Goal: Information Seeking & Learning: Learn about a topic

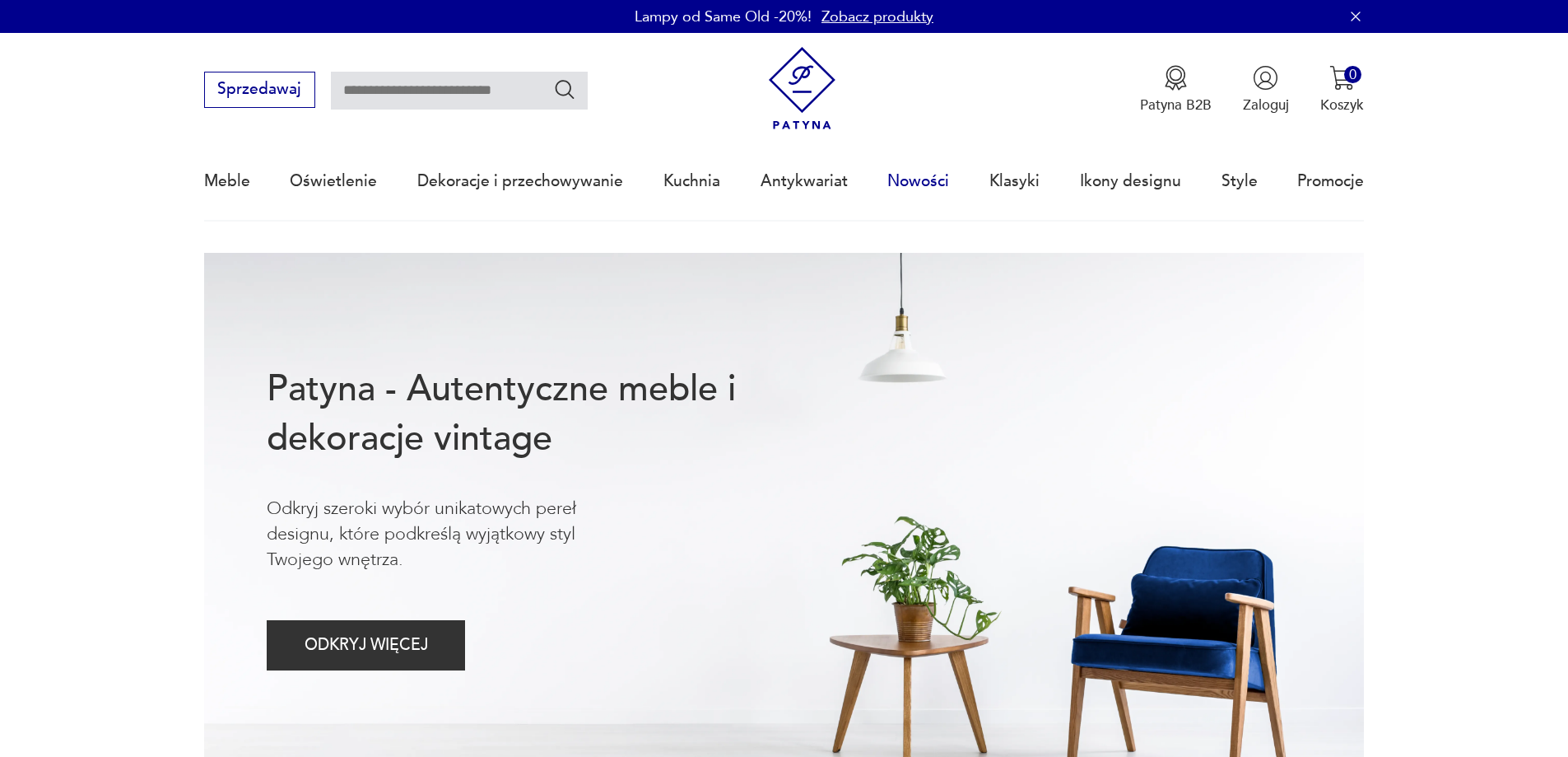
click at [919, 173] on link "Nowości" at bounding box center [918, 181] width 62 height 76
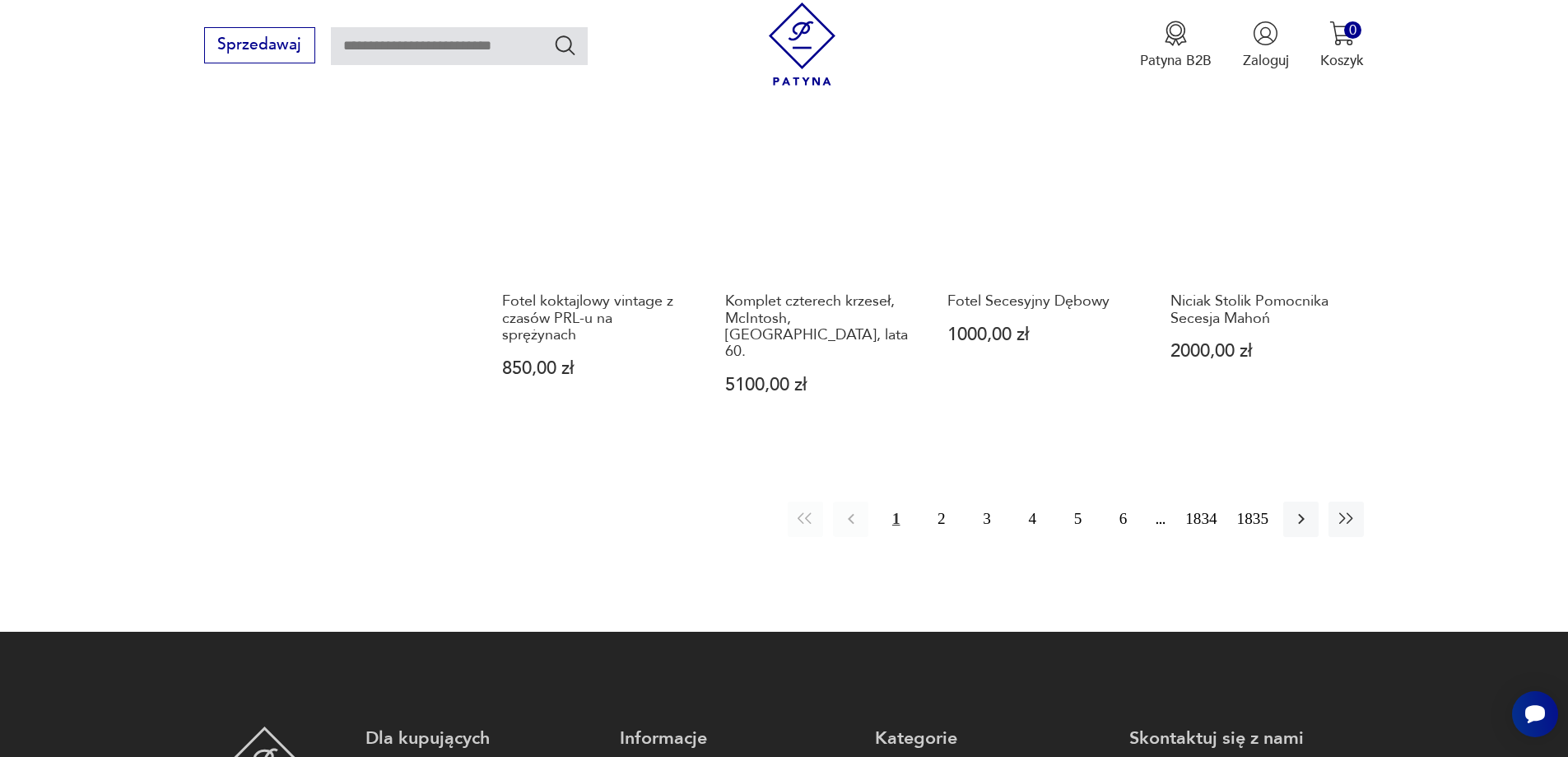
scroll to position [1678, 0]
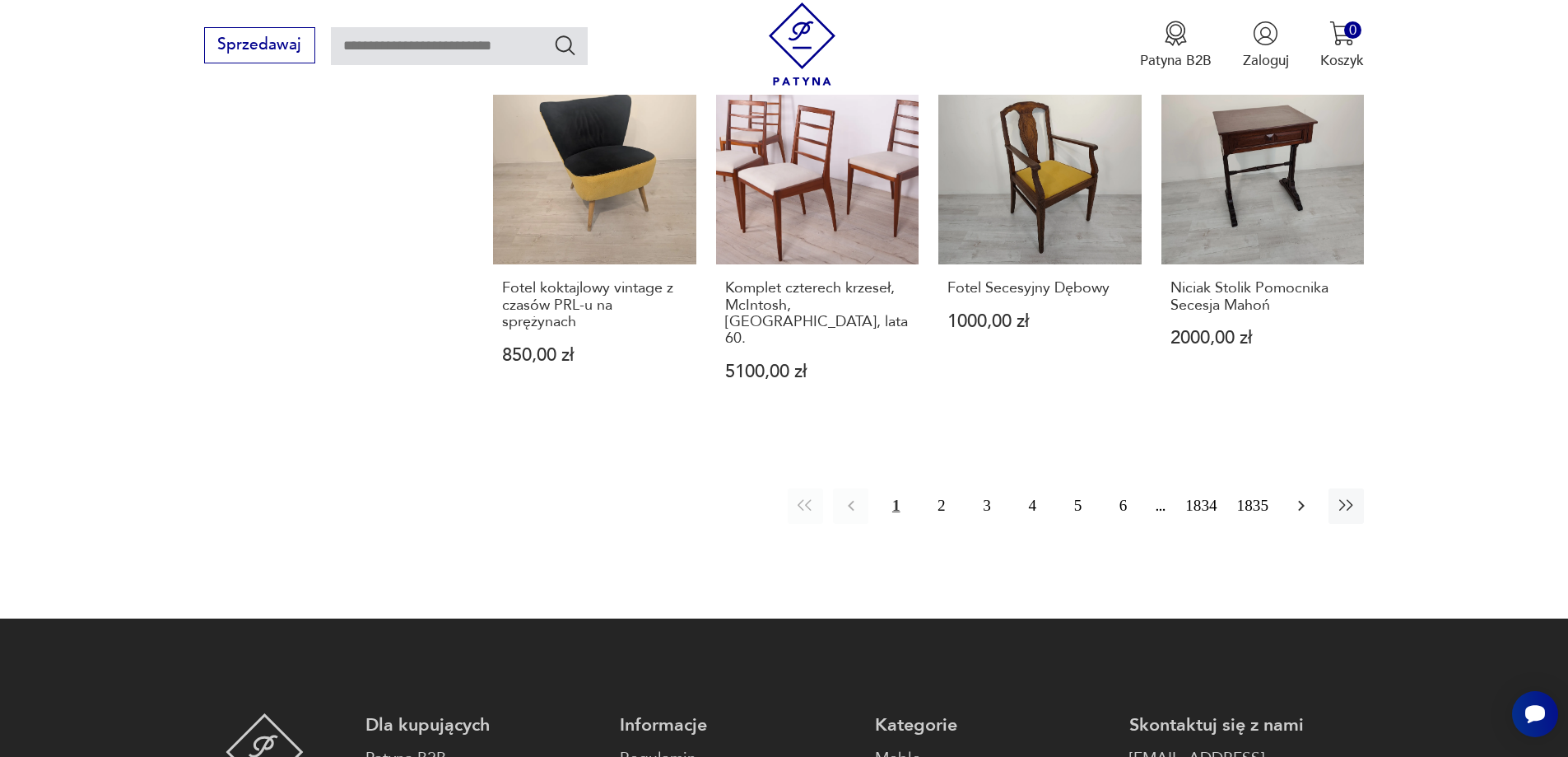
click at [1304, 488] on button "button" at bounding box center [1300, 506] width 36 height 36
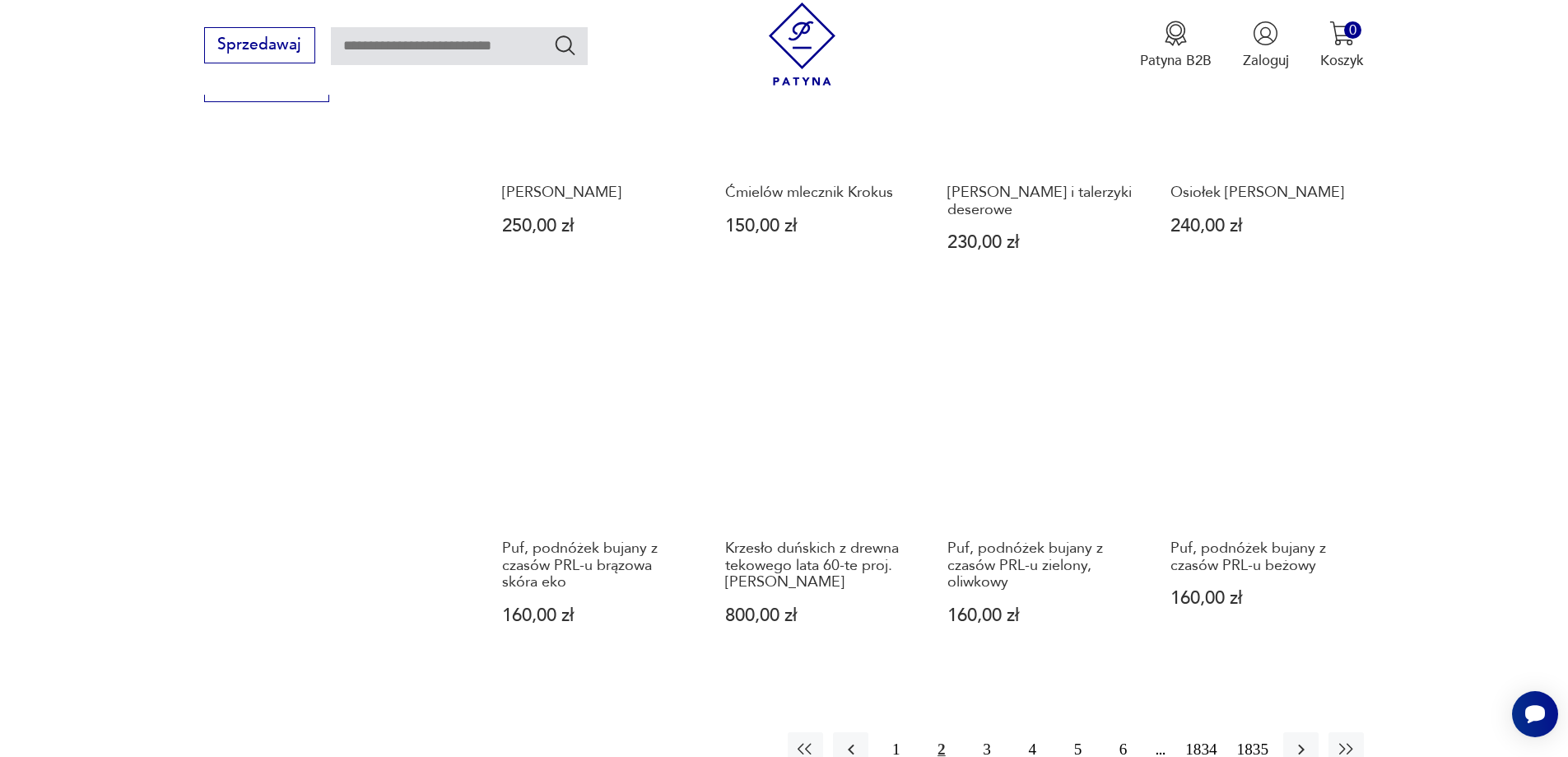
scroll to position [1432, 0]
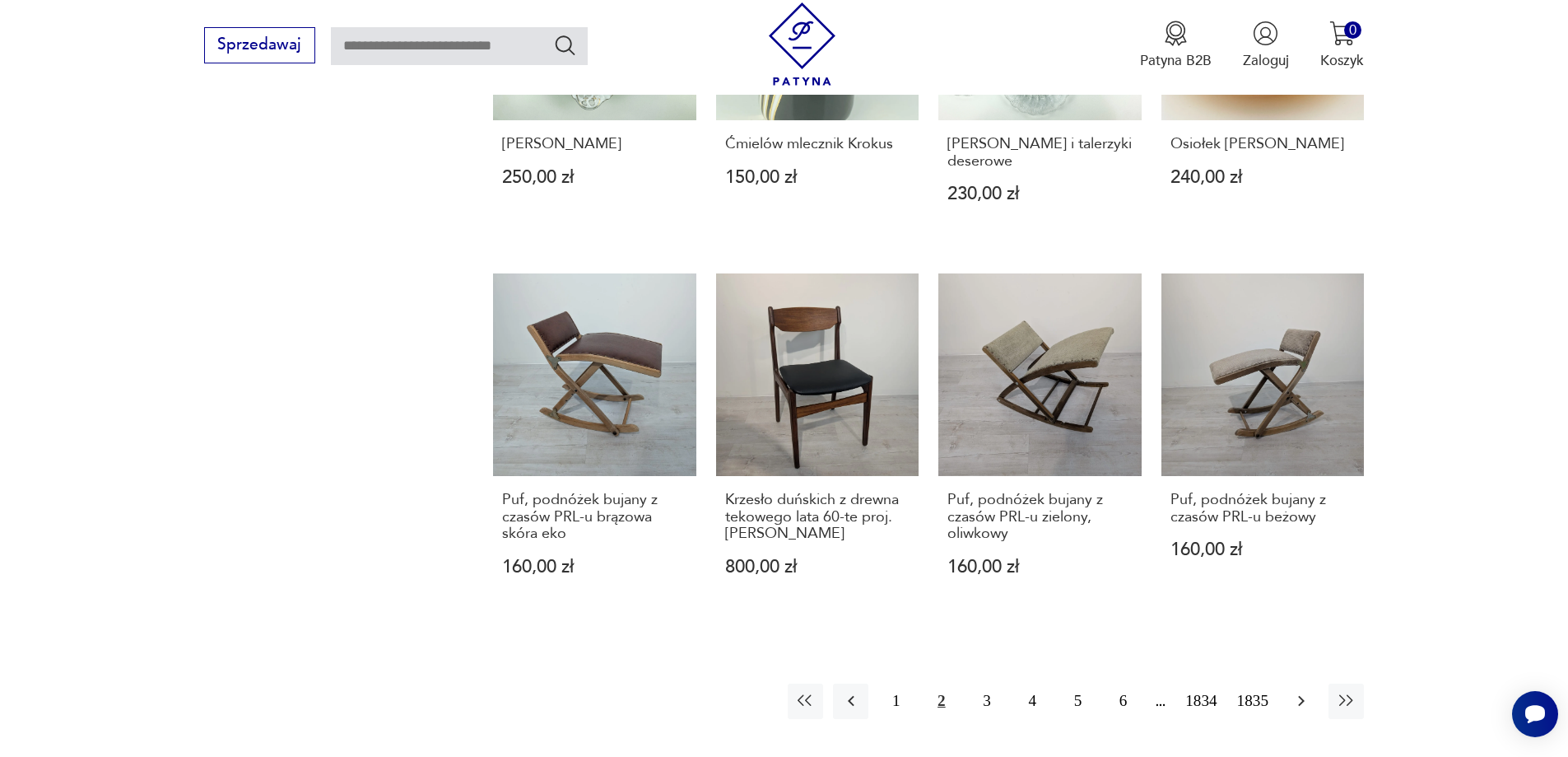
click at [1302, 695] on icon "button" at bounding box center [1300, 700] width 7 height 11
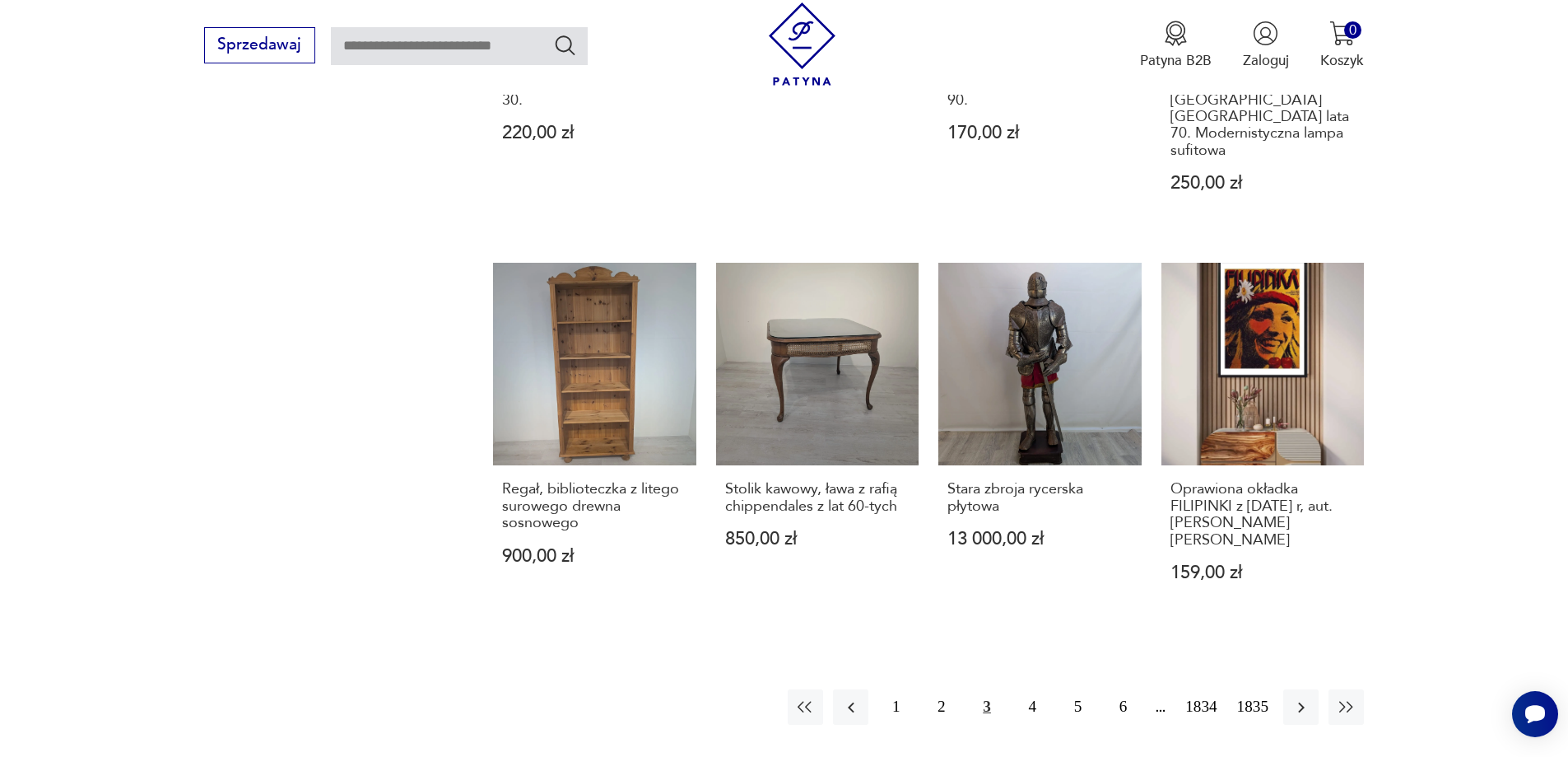
scroll to position [1597, 0]
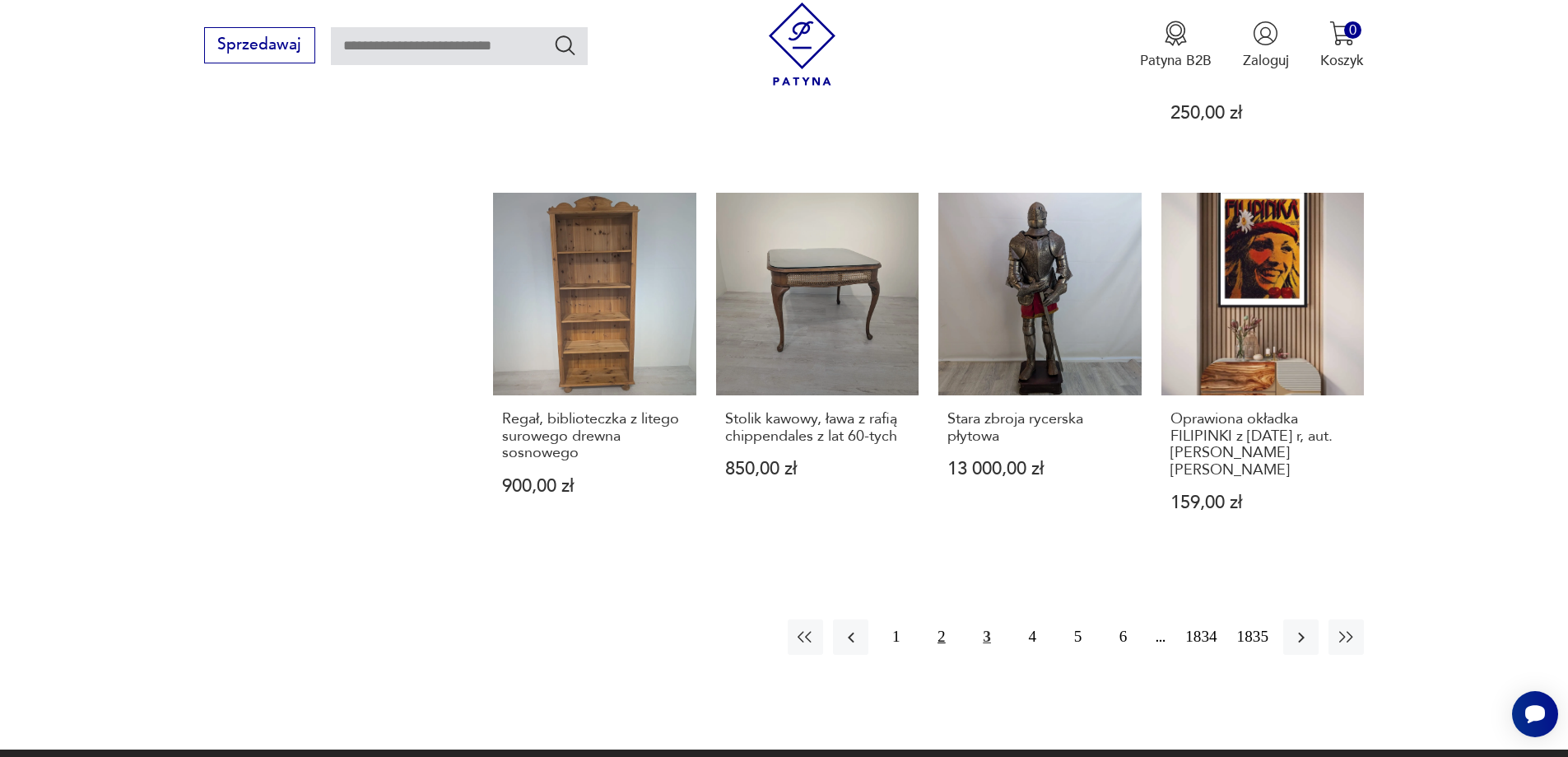
click at [938, 619] on button "2" at bounding box center [940, 637] width 36 height 36
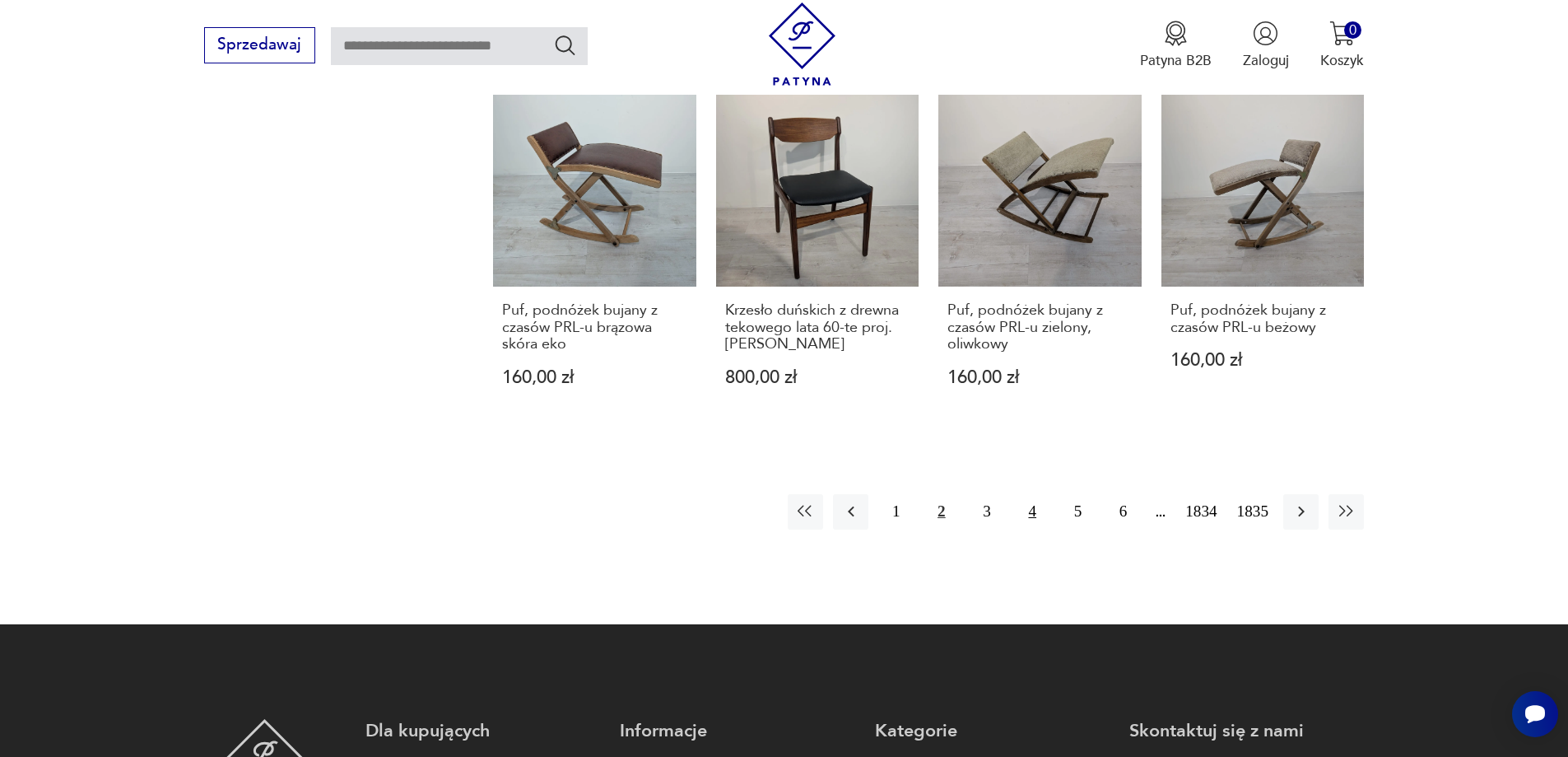
scroll to position [1621, 0]
click at [1036, 495] on button "4" at bounding box center [1032, 512] width 36 height 36
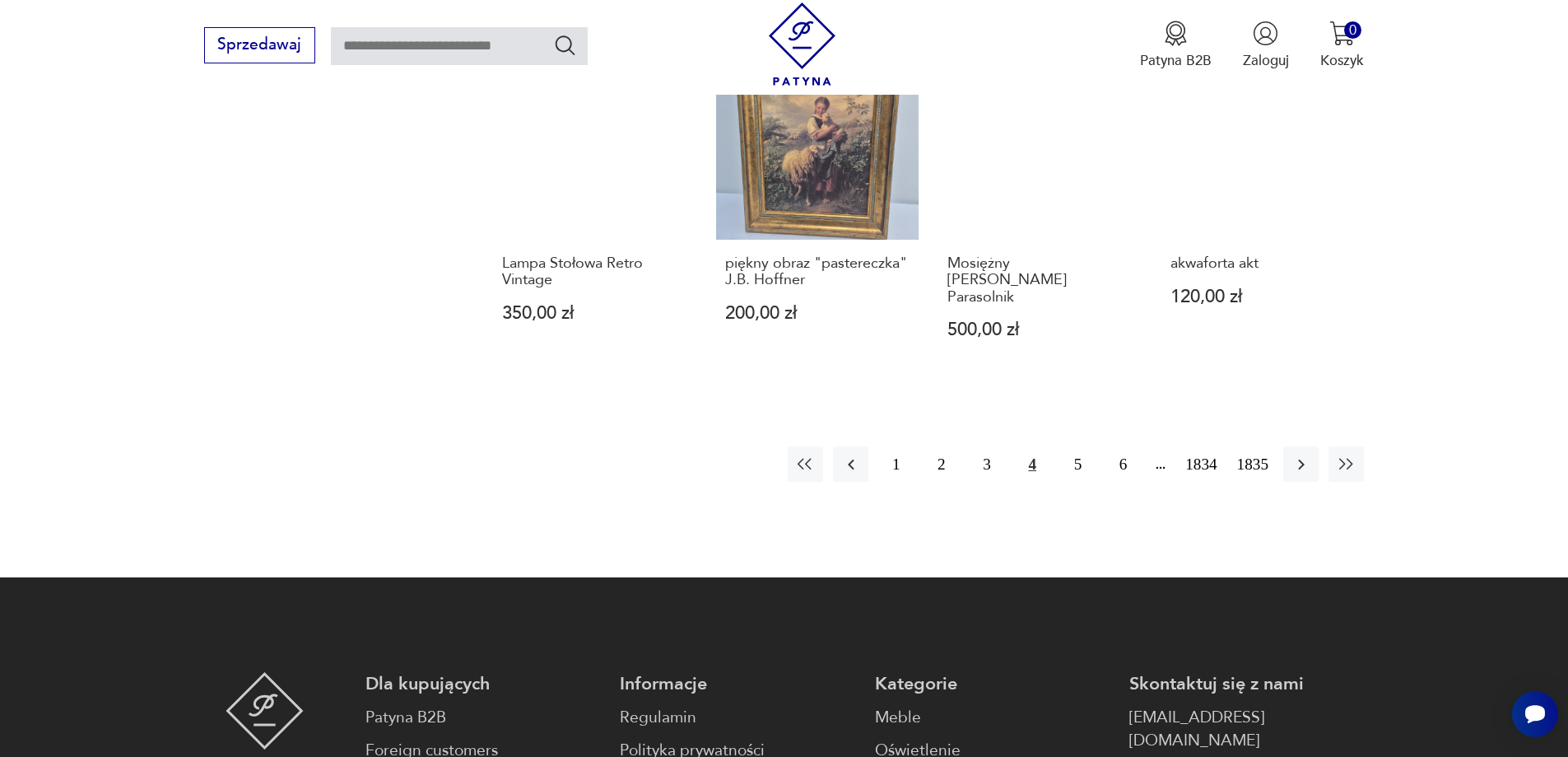
scroll to position [1679, 0]
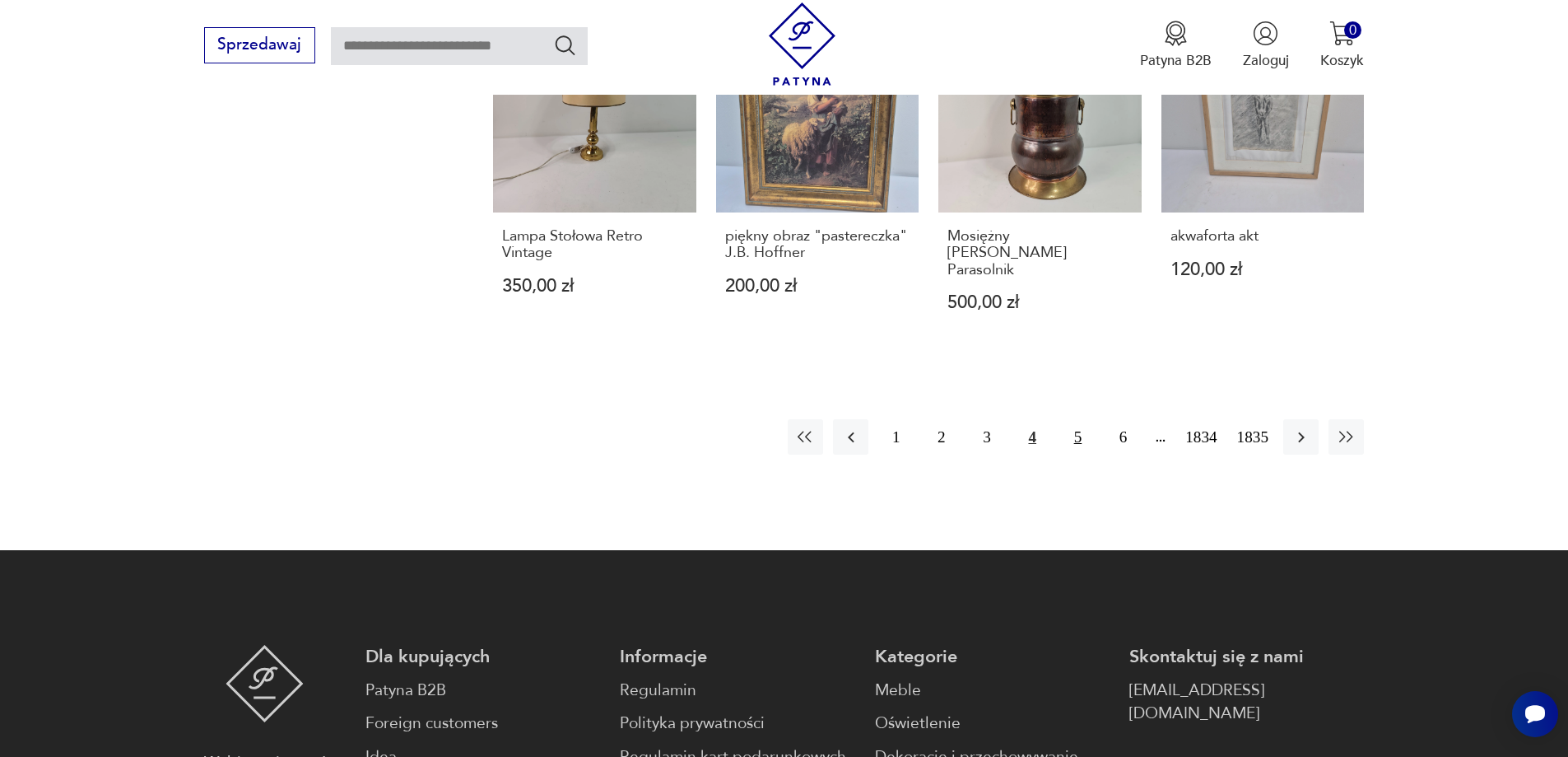
click at [1069, 422] on button "5" at bounding box center [1077, 436] width 36 height 36
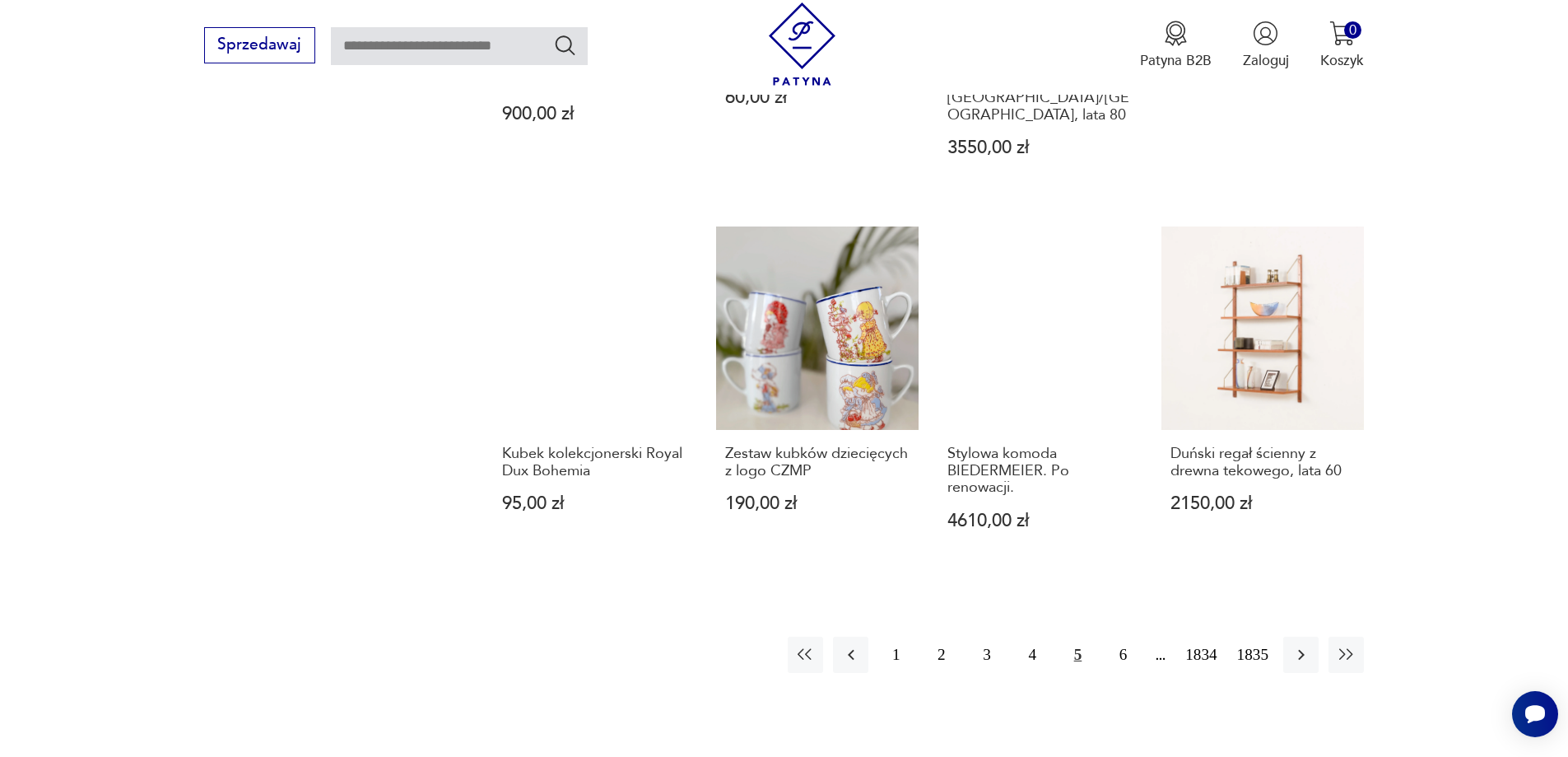
scroll to position [1514, 0]
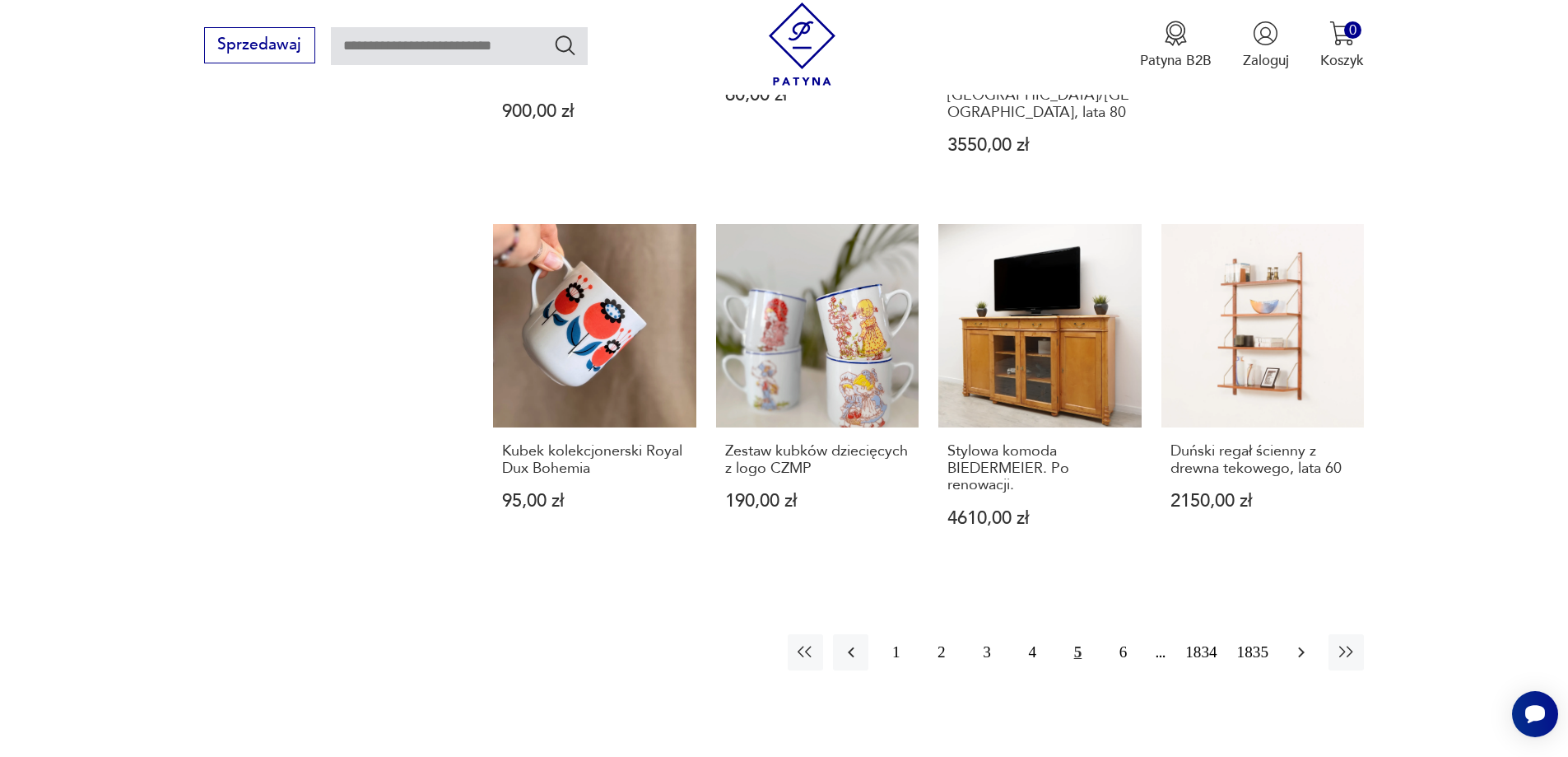
click at [1307, 642] on icon "button" at bounding box center [1301, 652] width 20 height 20
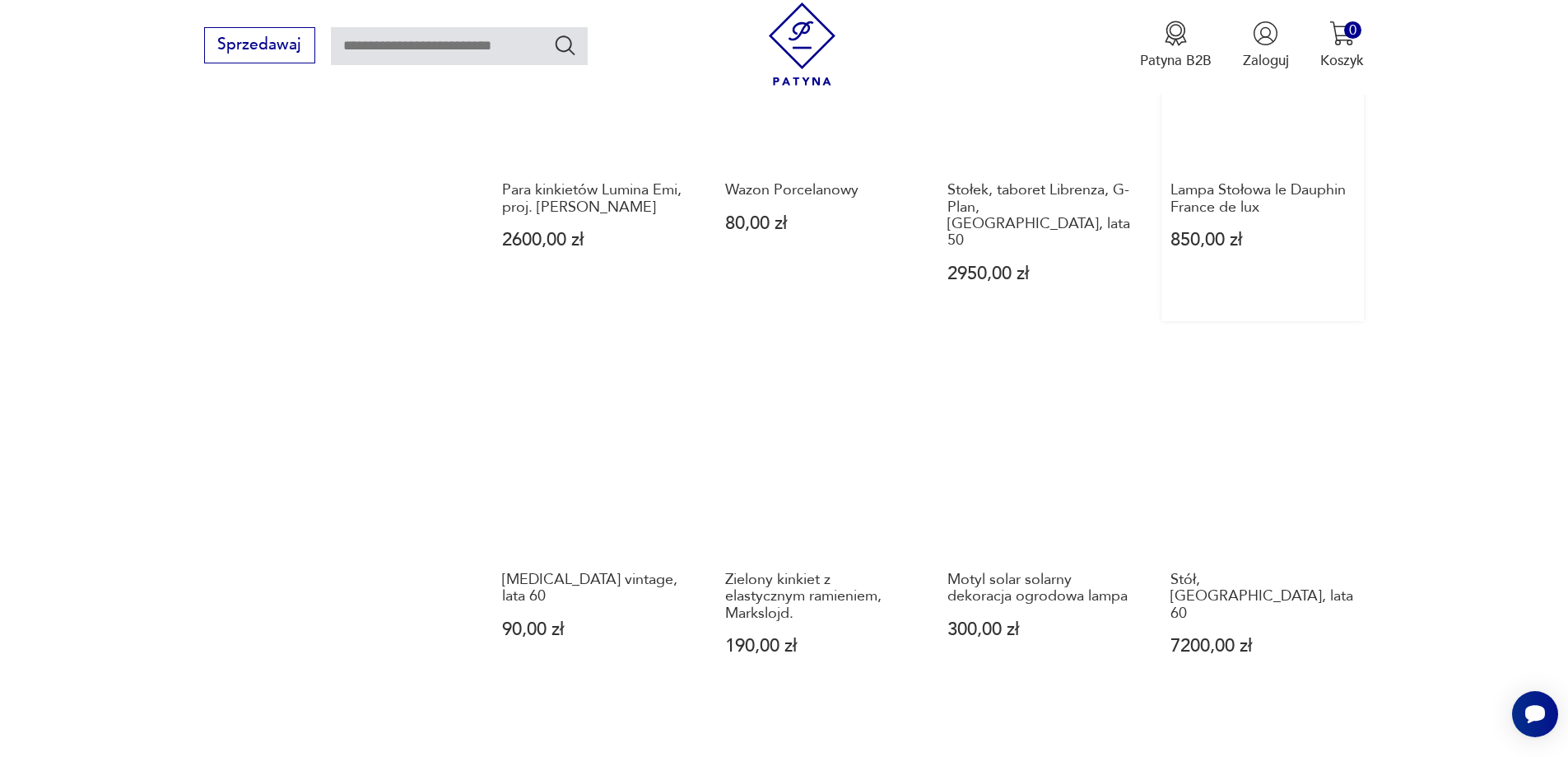
scroll to position [1465, 0]
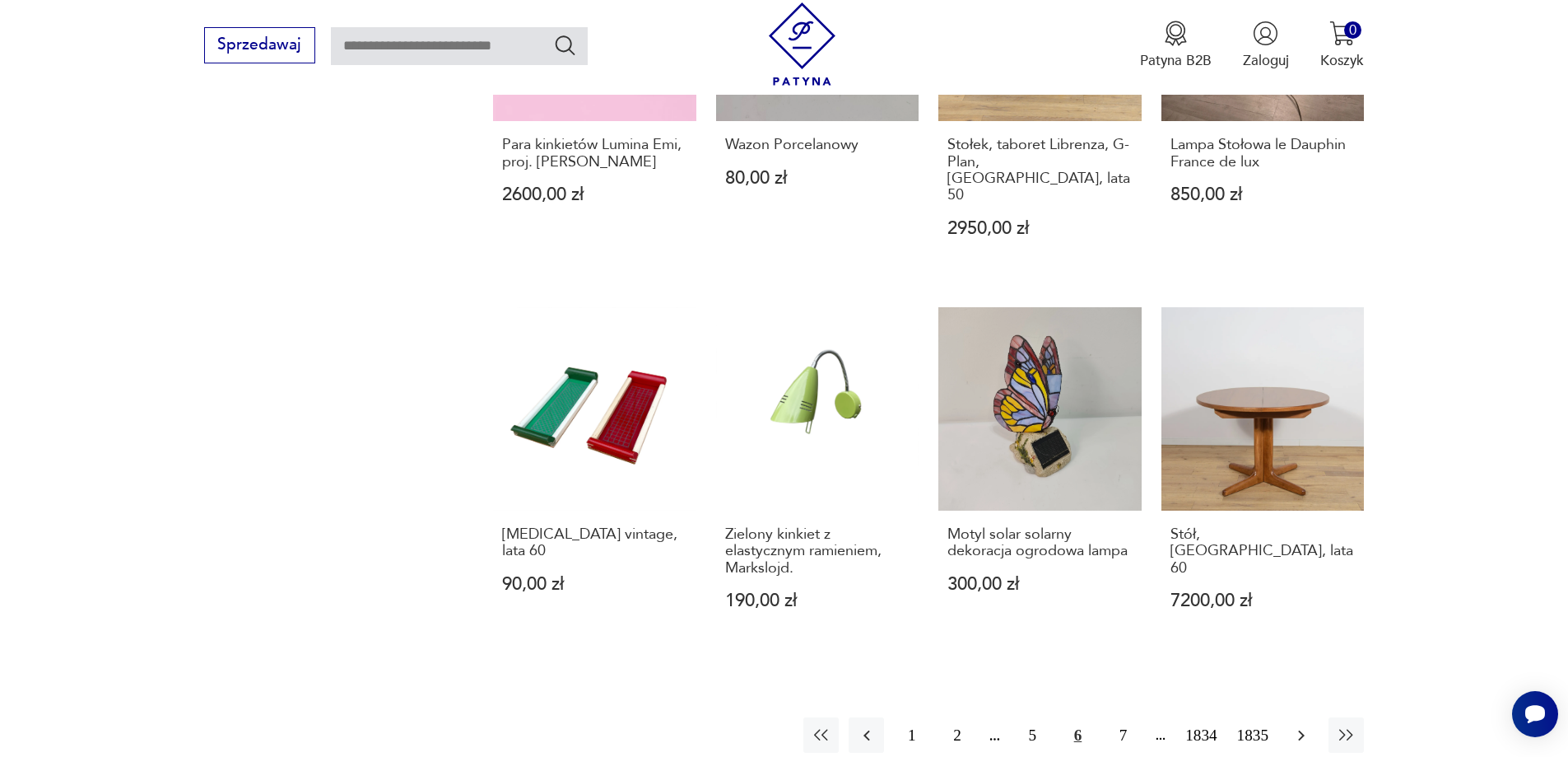
click at [1307, 725] on icon "button" at bounding box center [1301, 735] width 20 height 20
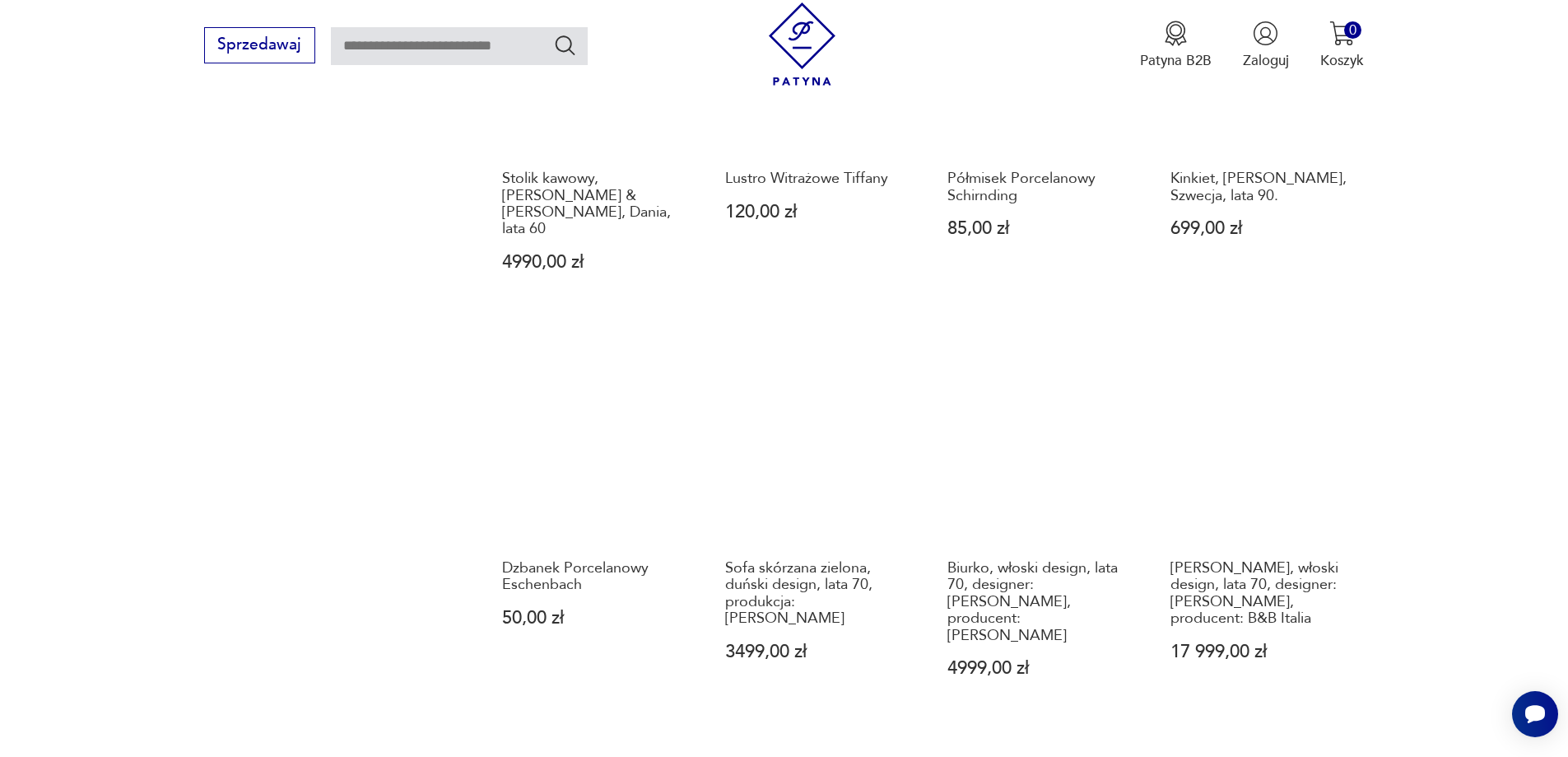
scroll to position [1432, 0]
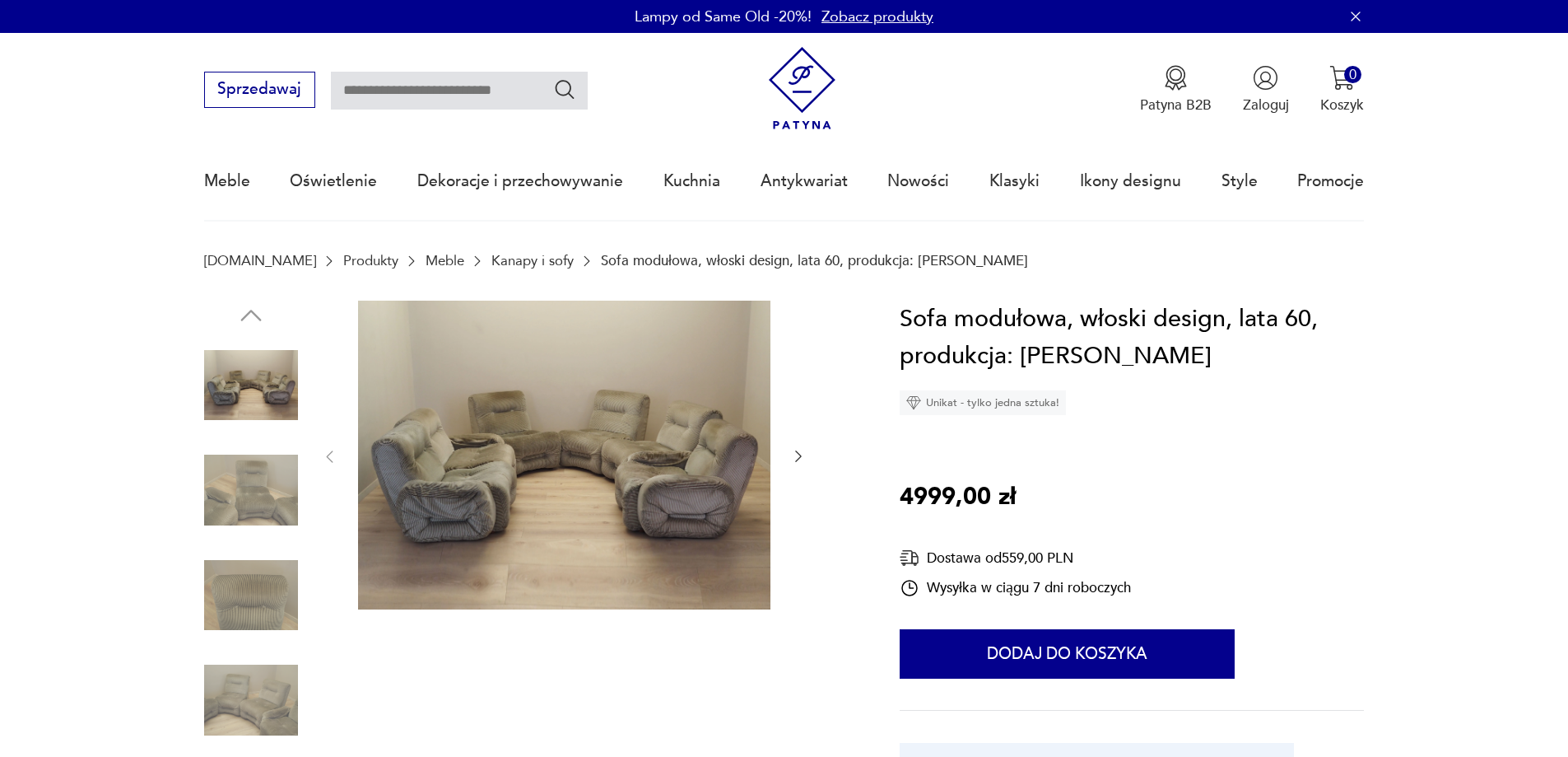
click at [522, 484] on img at bounding box center [564, 455] width 412 height 309
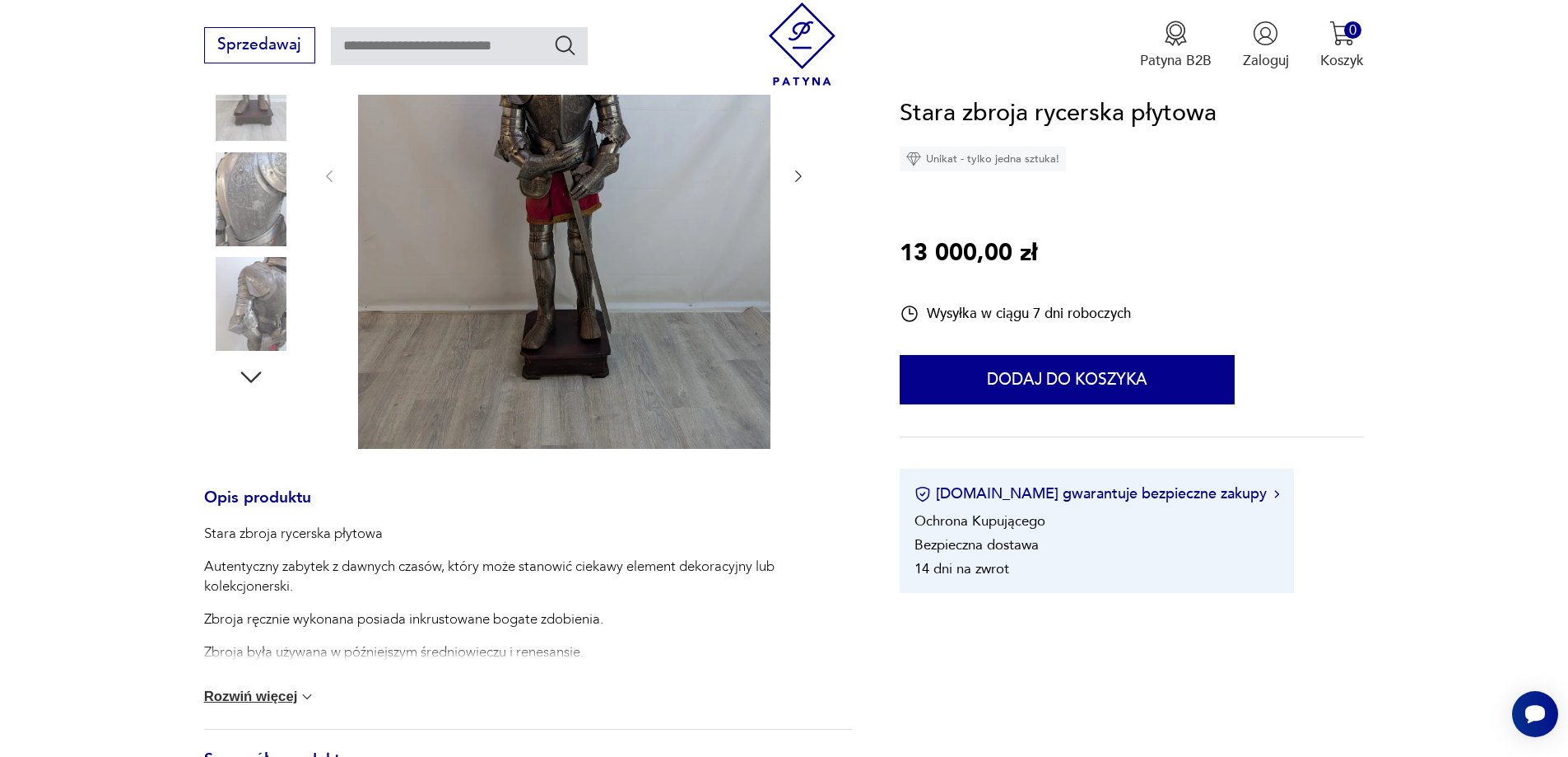
scroll to position [412, 0]
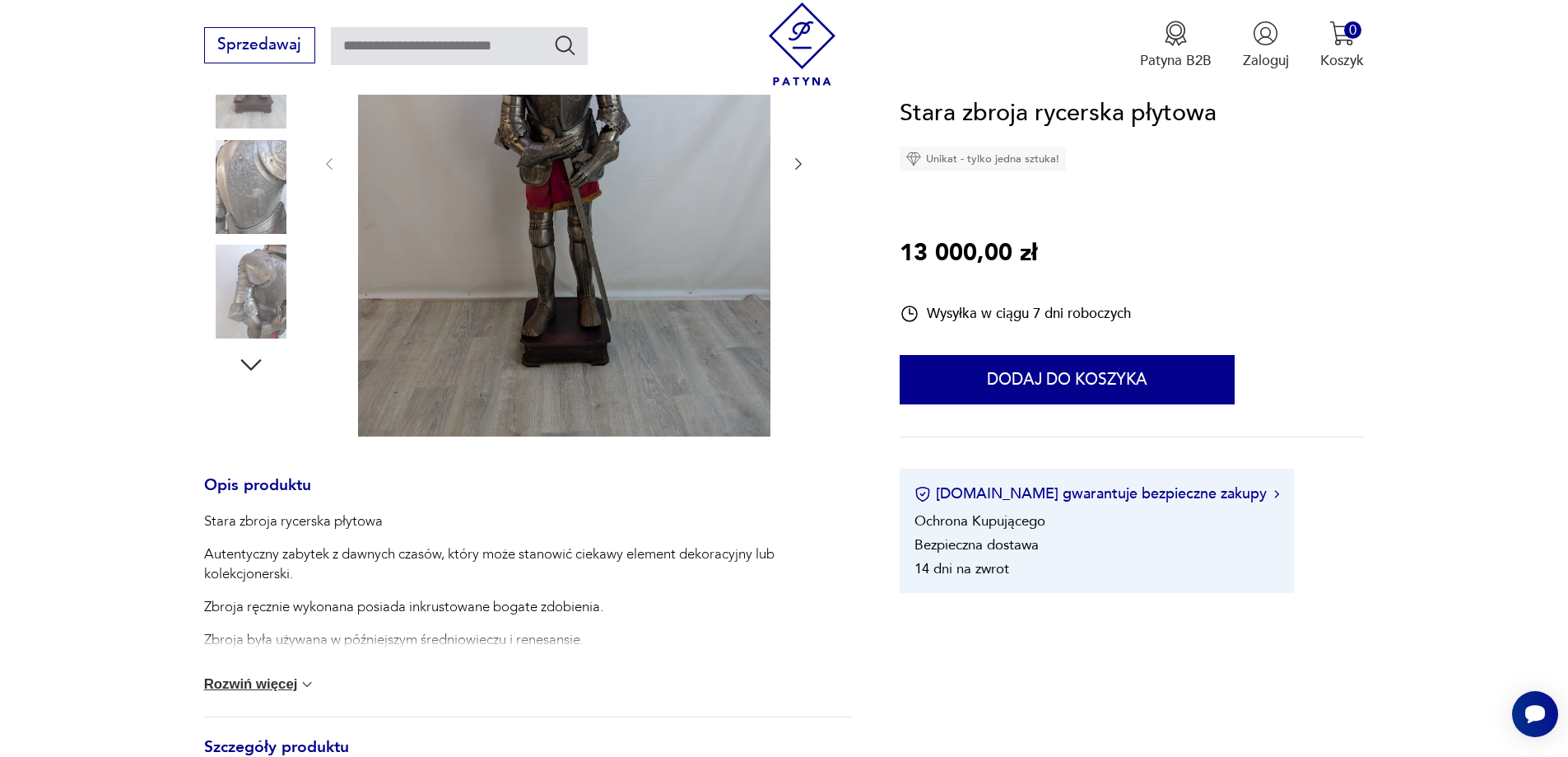
click at [287, 673] on div "Stara zbroja rycerska płytowa Autentyczny zabytek z dawnych czasów, który może …" at bounding box center [528, 613] width 649 height 205
click at [275, 686] on button "Rozwiń więcej" at bounding box center [260, 684] width 112 height 16
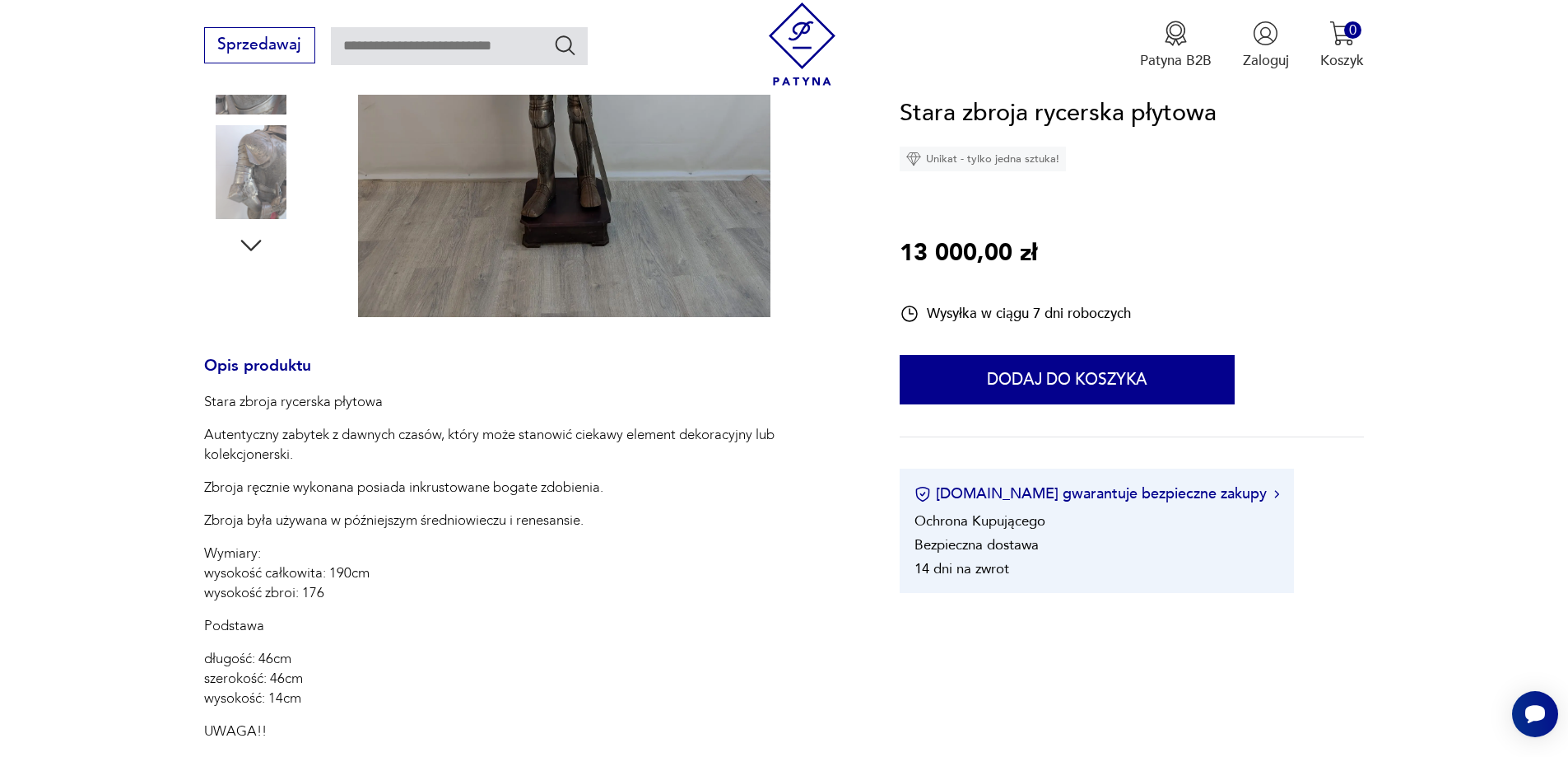
scroll to position [577, 0]
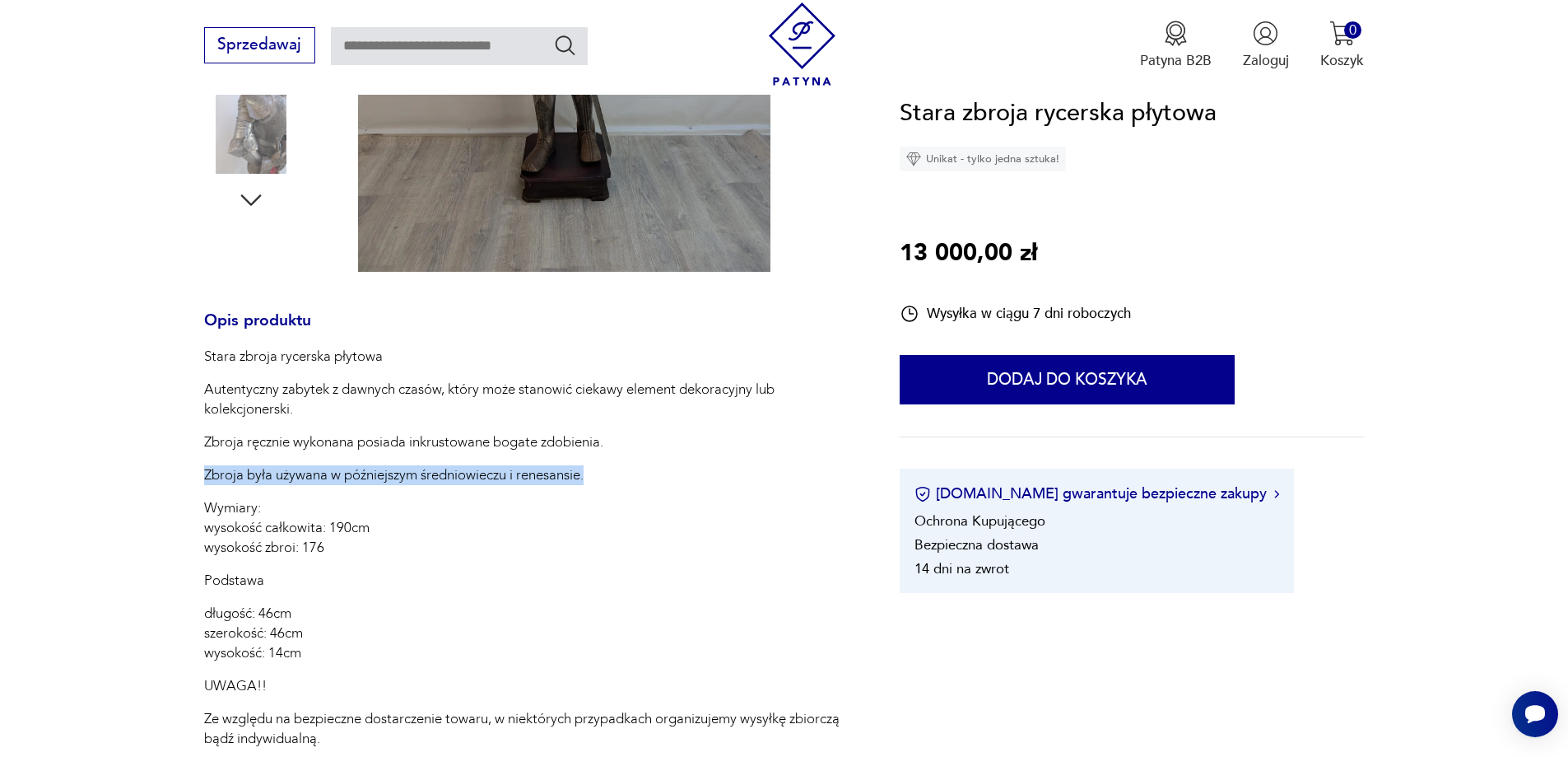
drag, startPoint x: 204, startPoint y: 469, endPoint x: 588, endPoint y: 483, distance: 384.3
click at [588, 483] on p "Zbroja była używana w późniejszym średniowieczu i renesansie." at bounding box center [528, 475] width 649 height 20
click at [568, 482] on p "Zbroja była używana w późniejszym średniowieczu i renesansie." at bounding box center [528, 475] width 649 height 20
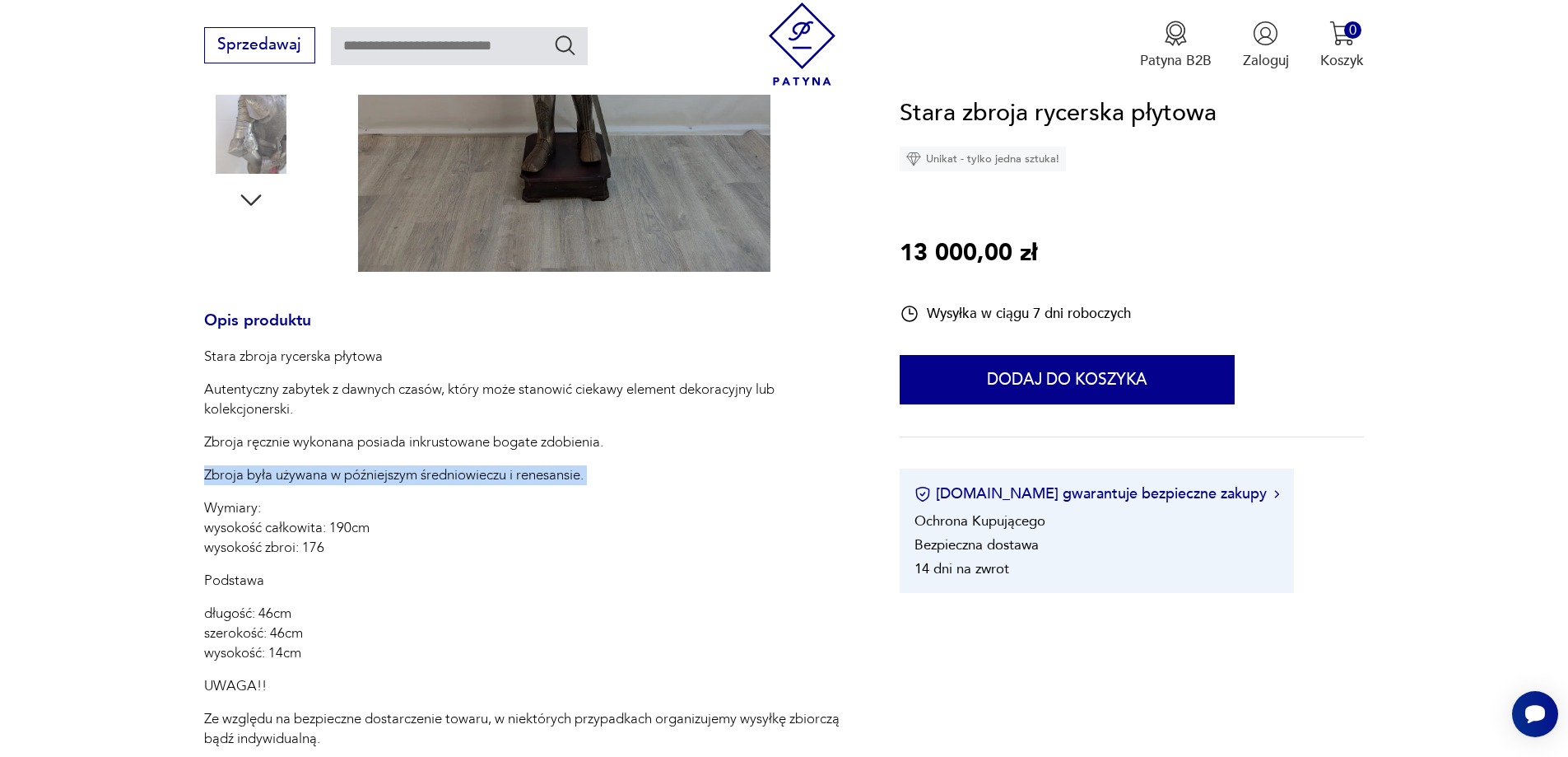
click at [436, 473] on p "Zbroja była używana w późniejszym średniowieczu i renesansie." at bounding box center [528, 475] width 649 height 20
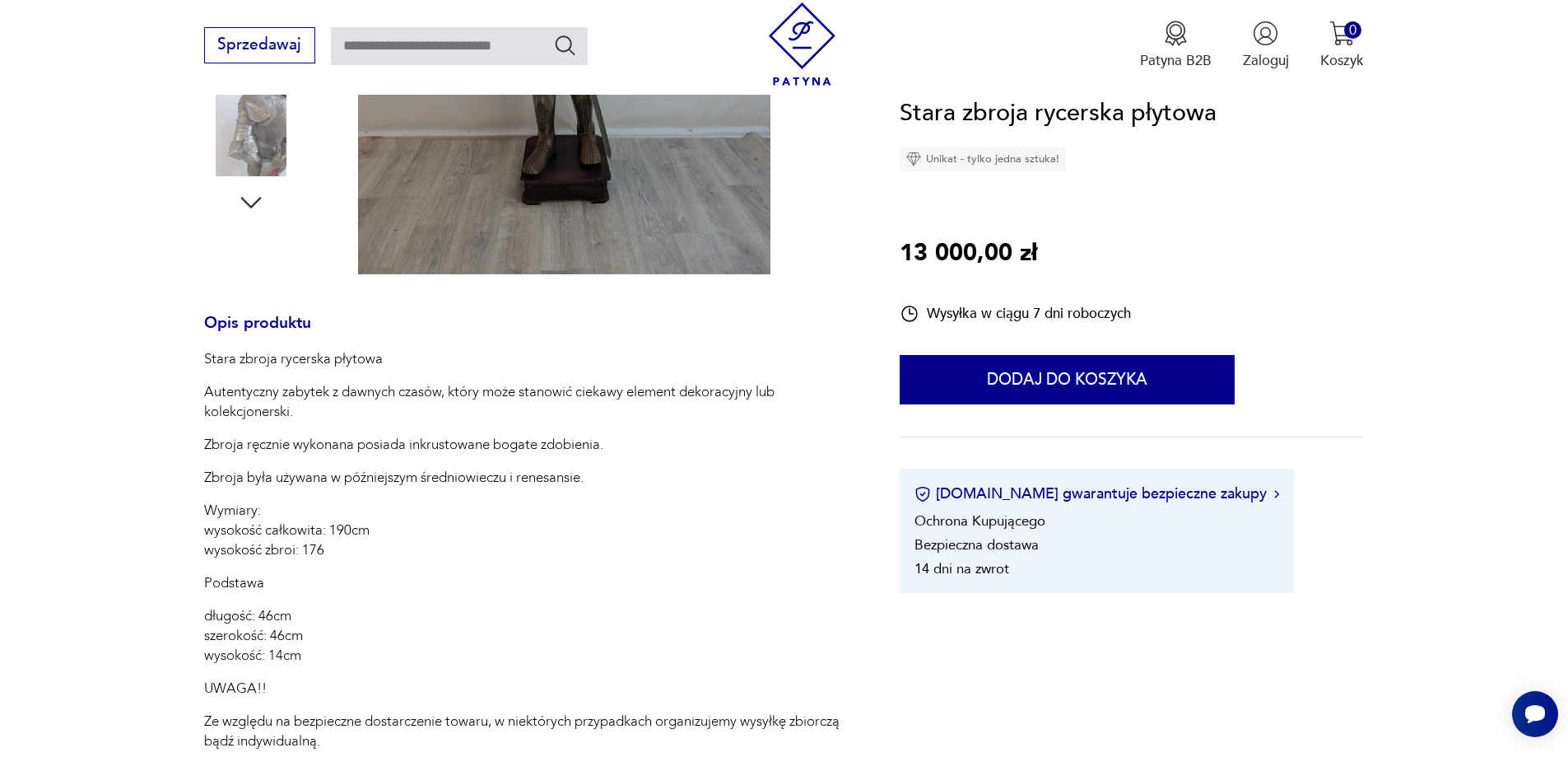
scroll to position [742, 0]
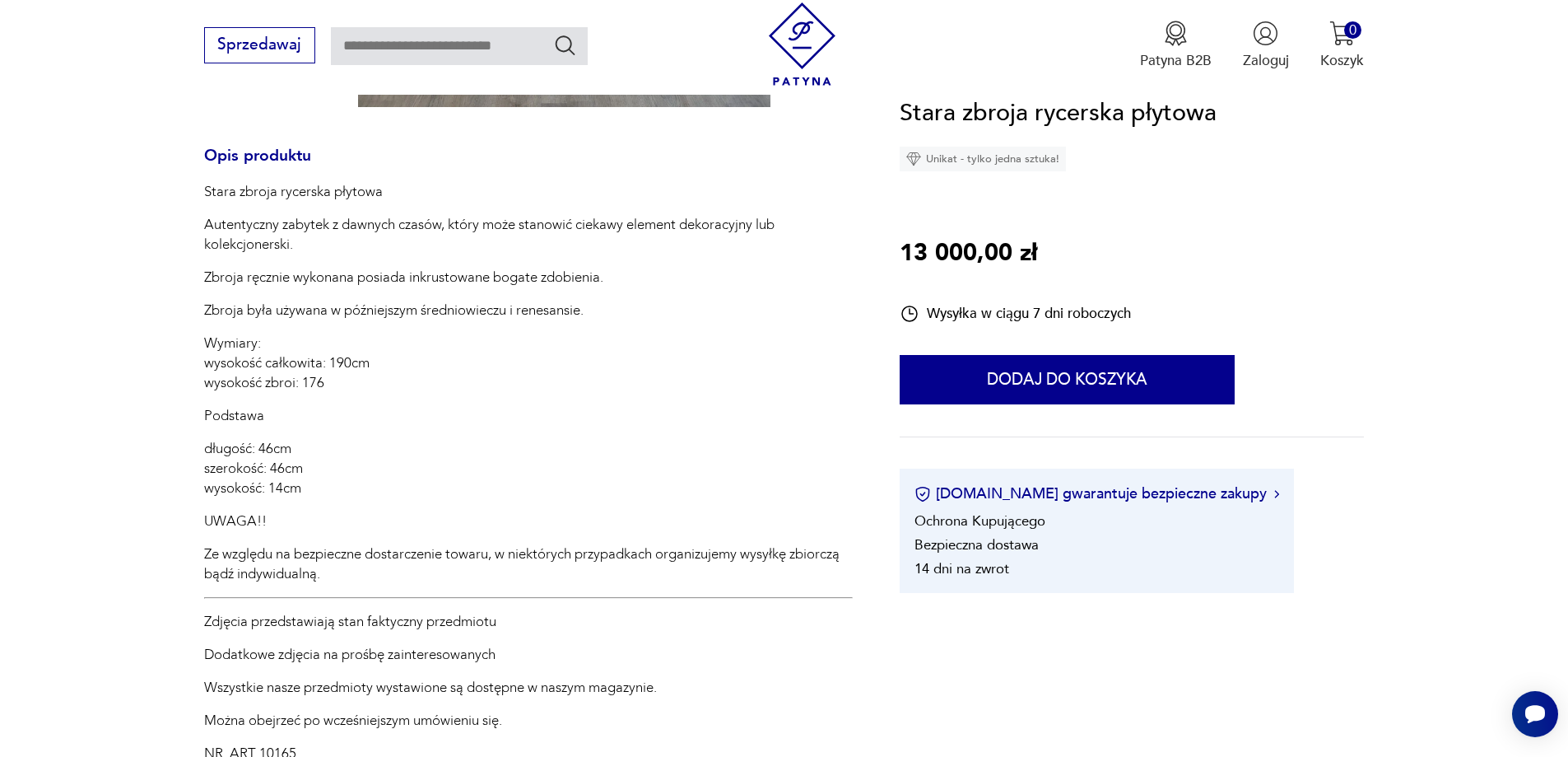
click at [469, 310] on p "Zbroja była używana w późniejszym średniowieczu i renesansie." at bounding box center [528, 310] width 649 height 20
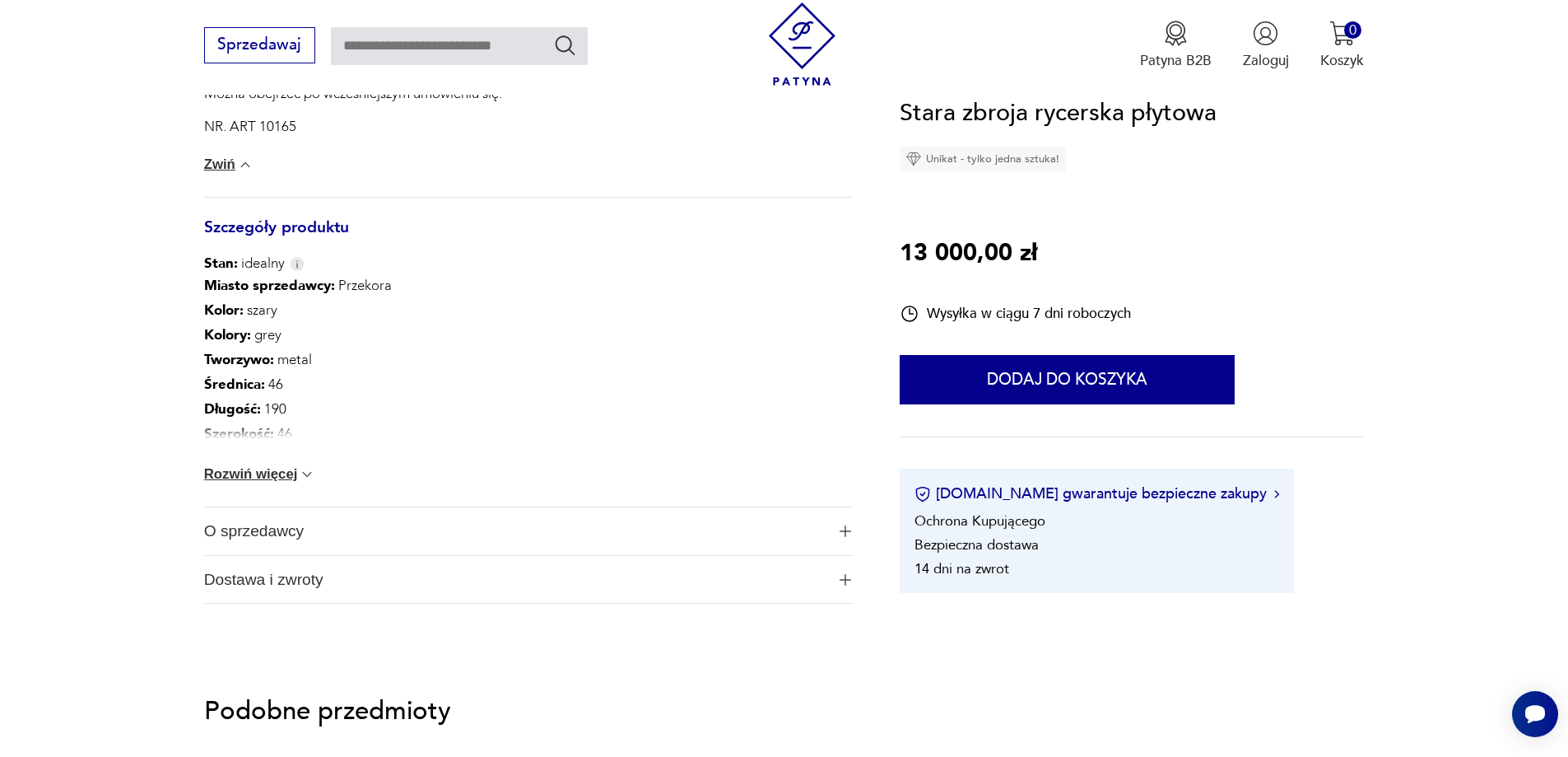
scroll to position [1482, 0]
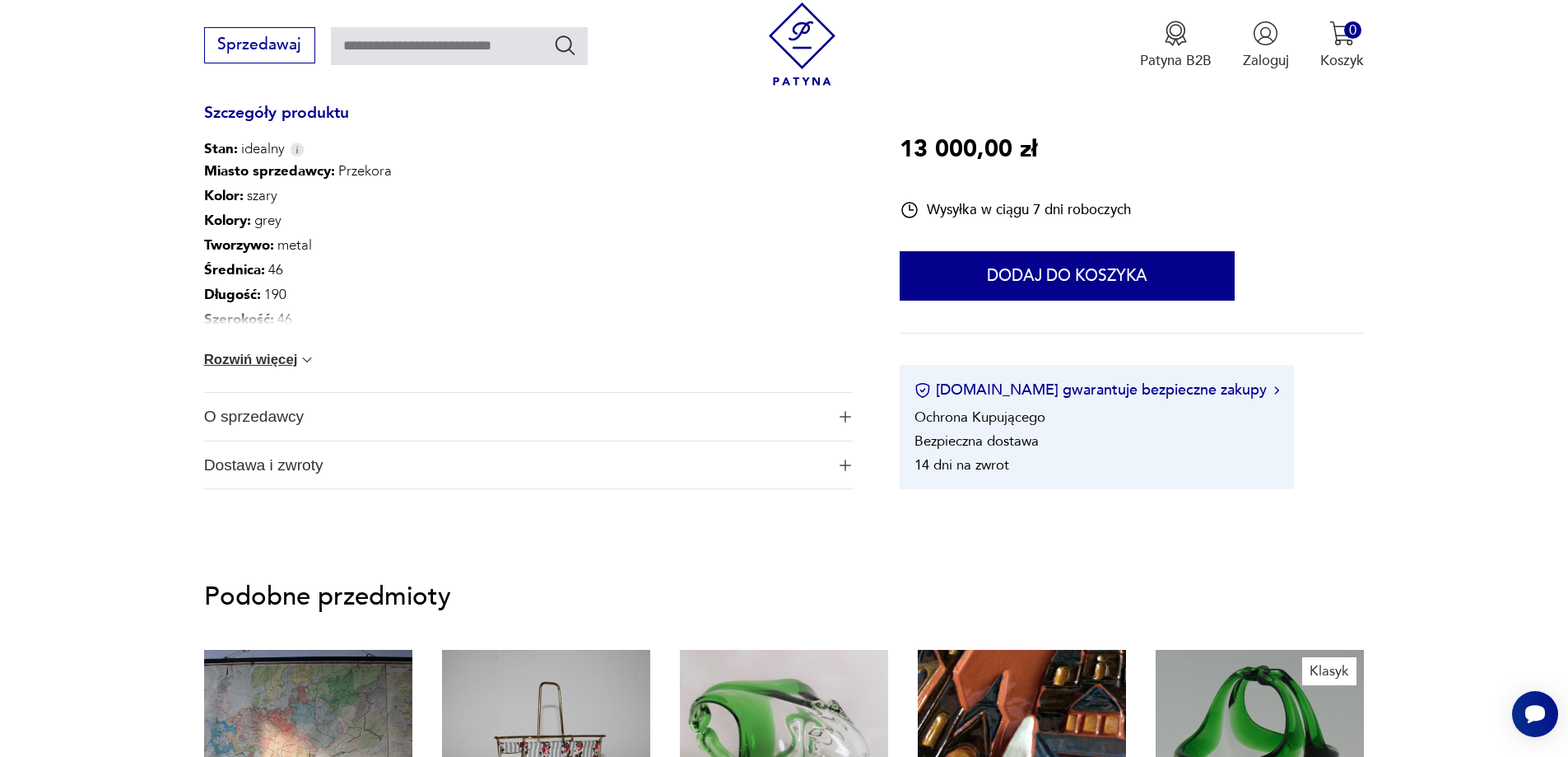
click at [518, 429] on span "O sprzedawcy" at bounding box center [515, 417] width 622 height 48
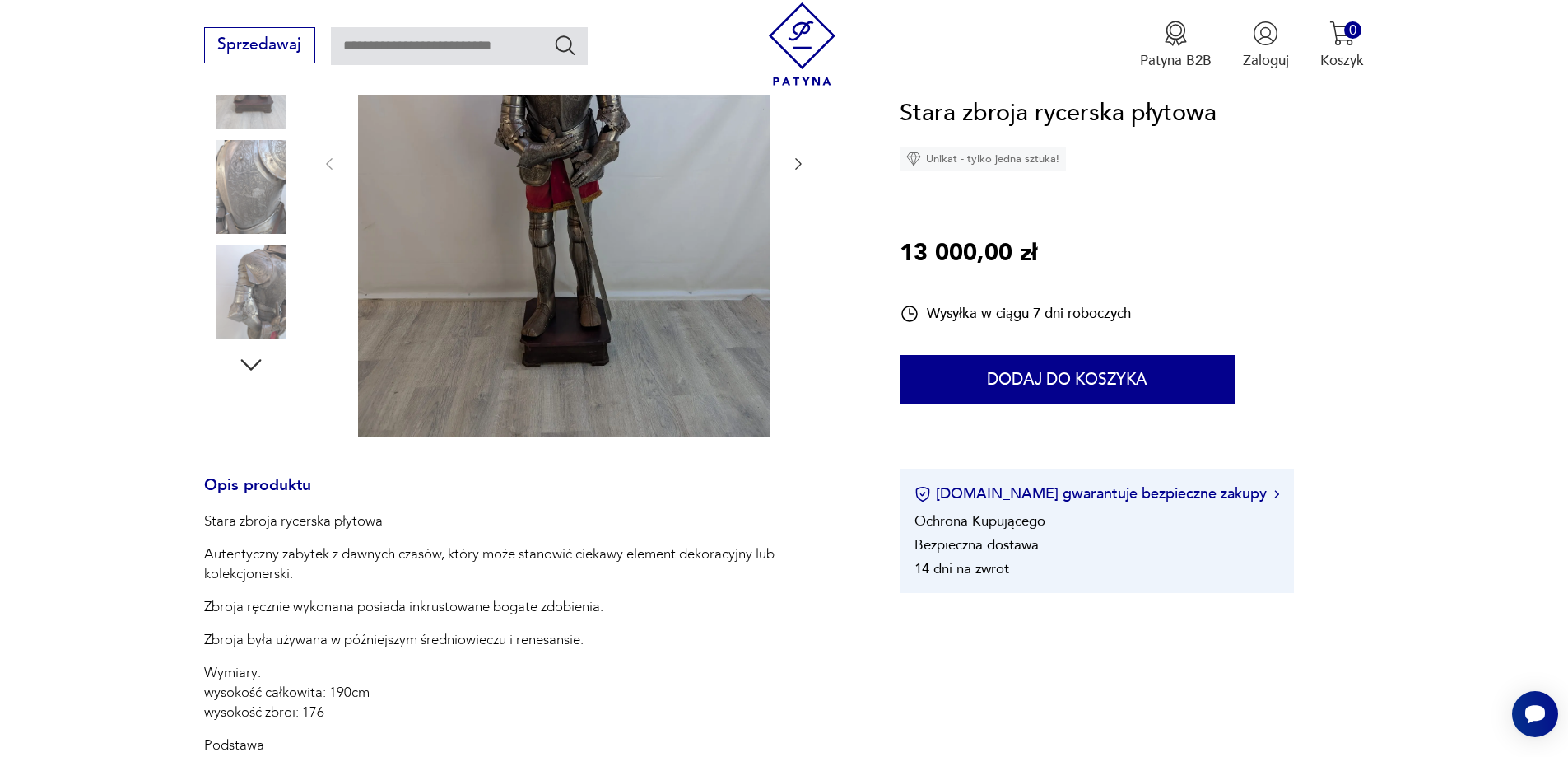
scroll to position [0, 0]
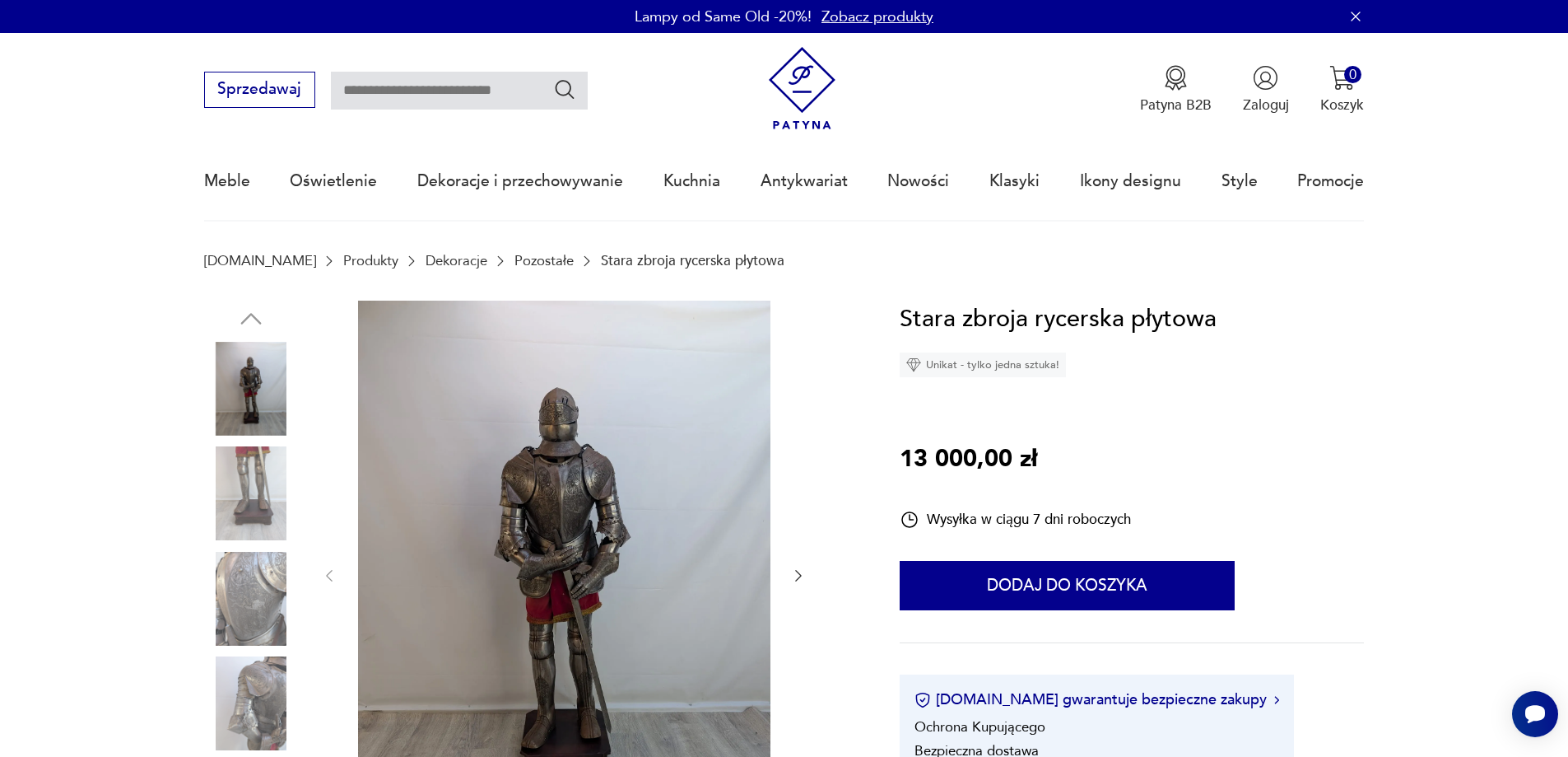
drag, startPoint x: 297, startPoint y: 540, endPoint x: 182, endPoint y: 509, distance: 119.1
click at [249, 583] on img at bounding box center [250, 598] width 93 height 93
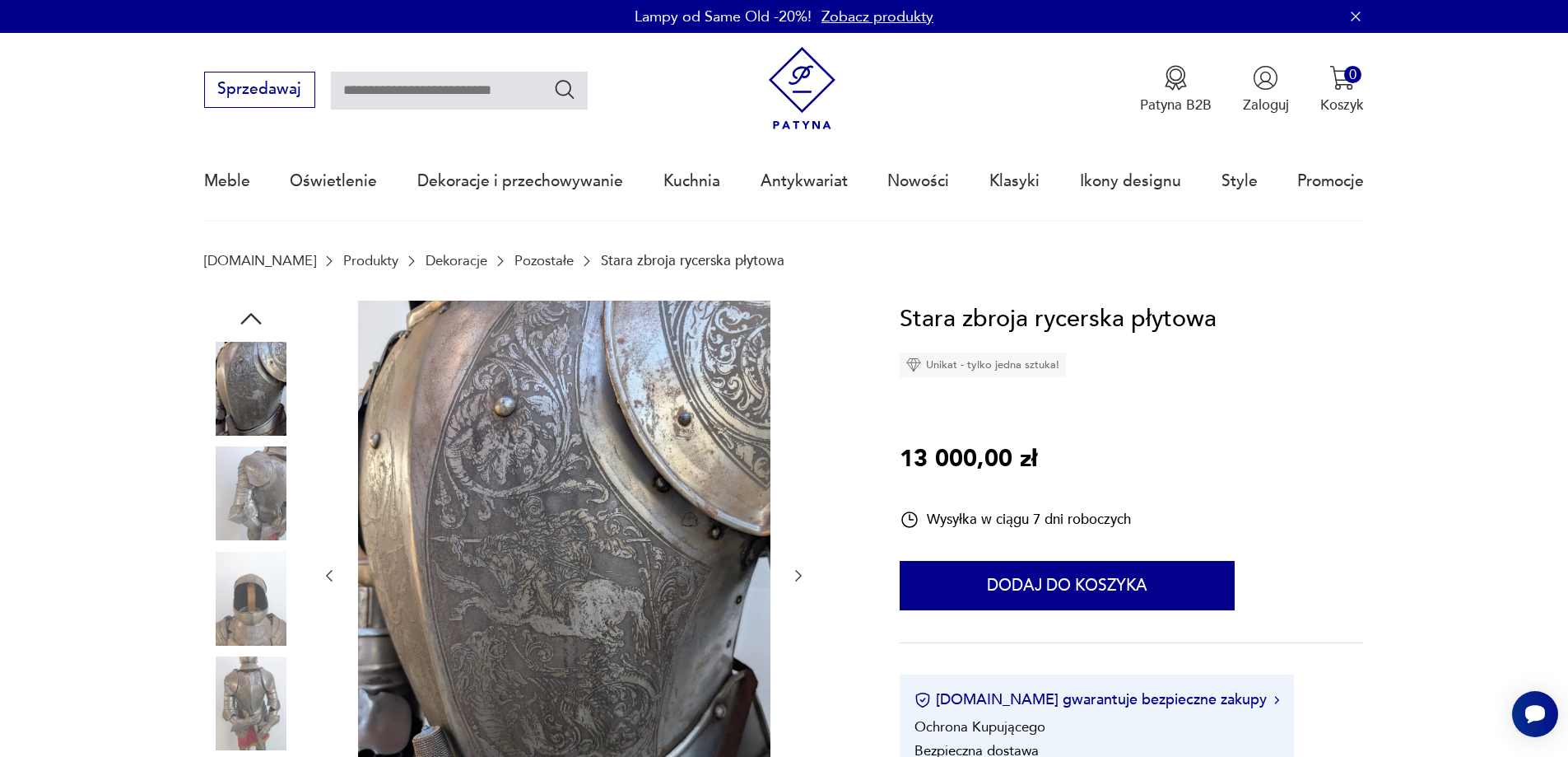
click at [256, 593] on img at bounding box center [250, 598] width 93 height 93
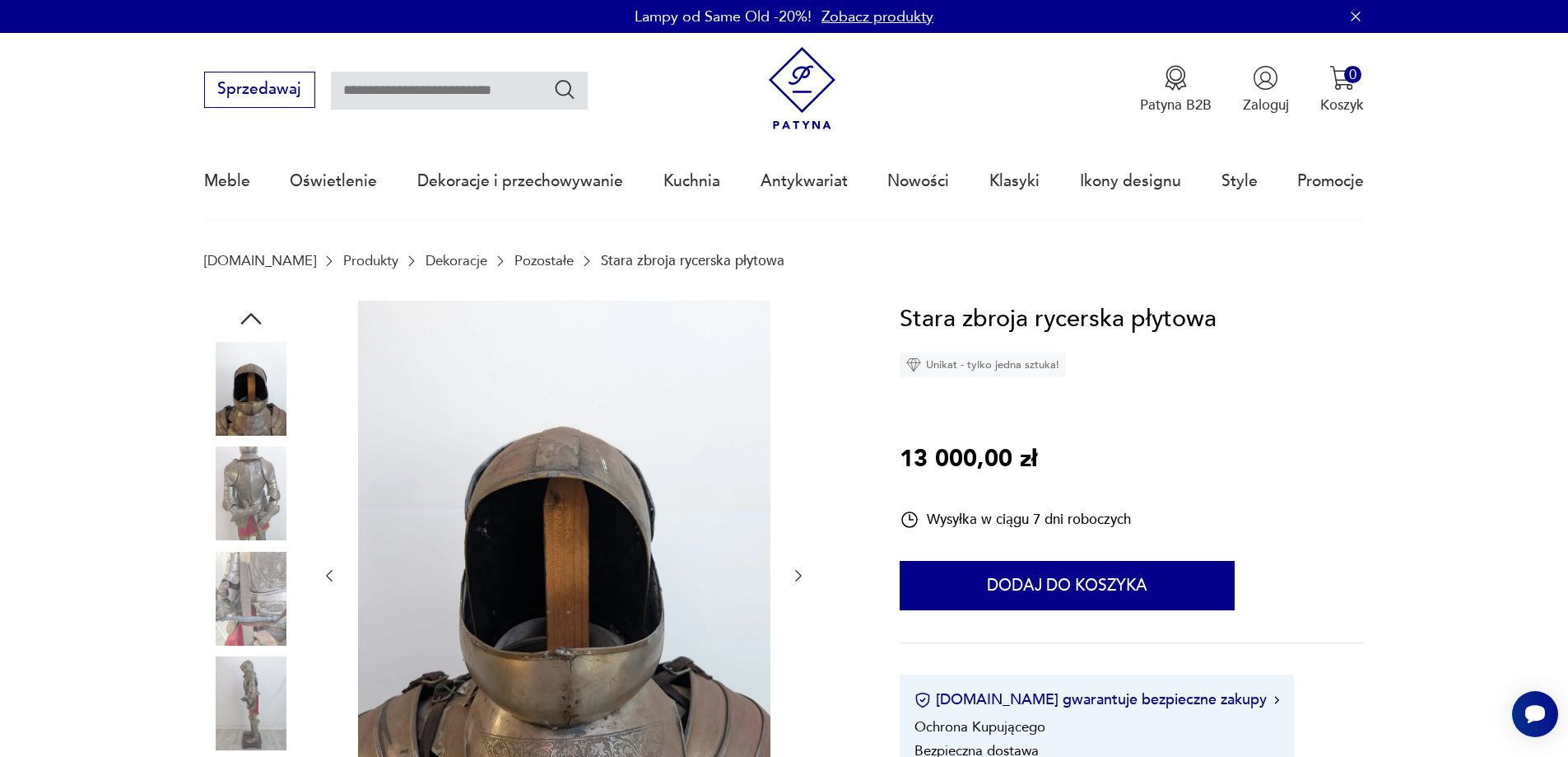
click at [270, 602] on img at bounding box center [250, 598] width 93 height 93
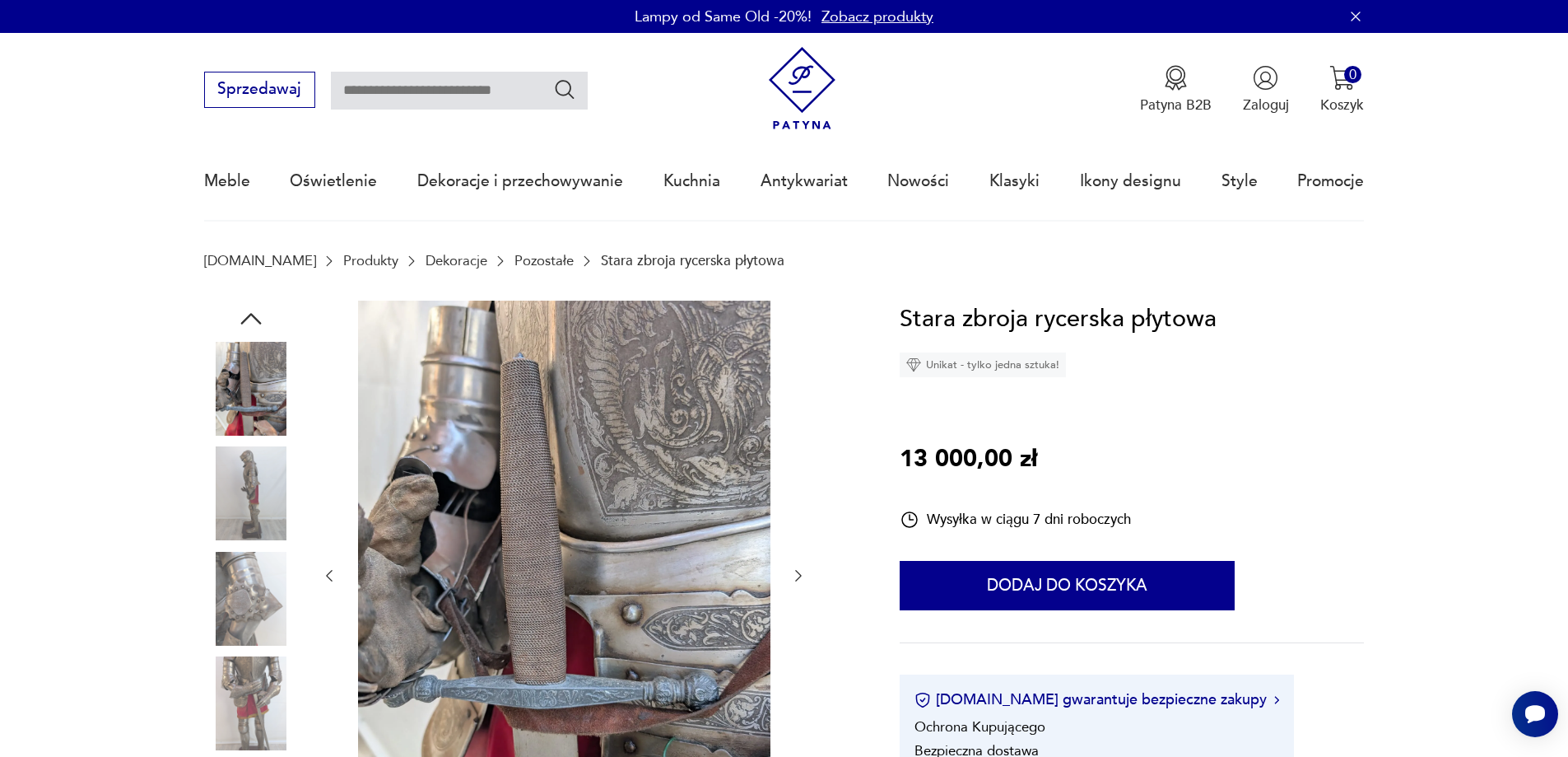
click at [265, 587] on img at bounding box center [250, 598] width 93 height 93
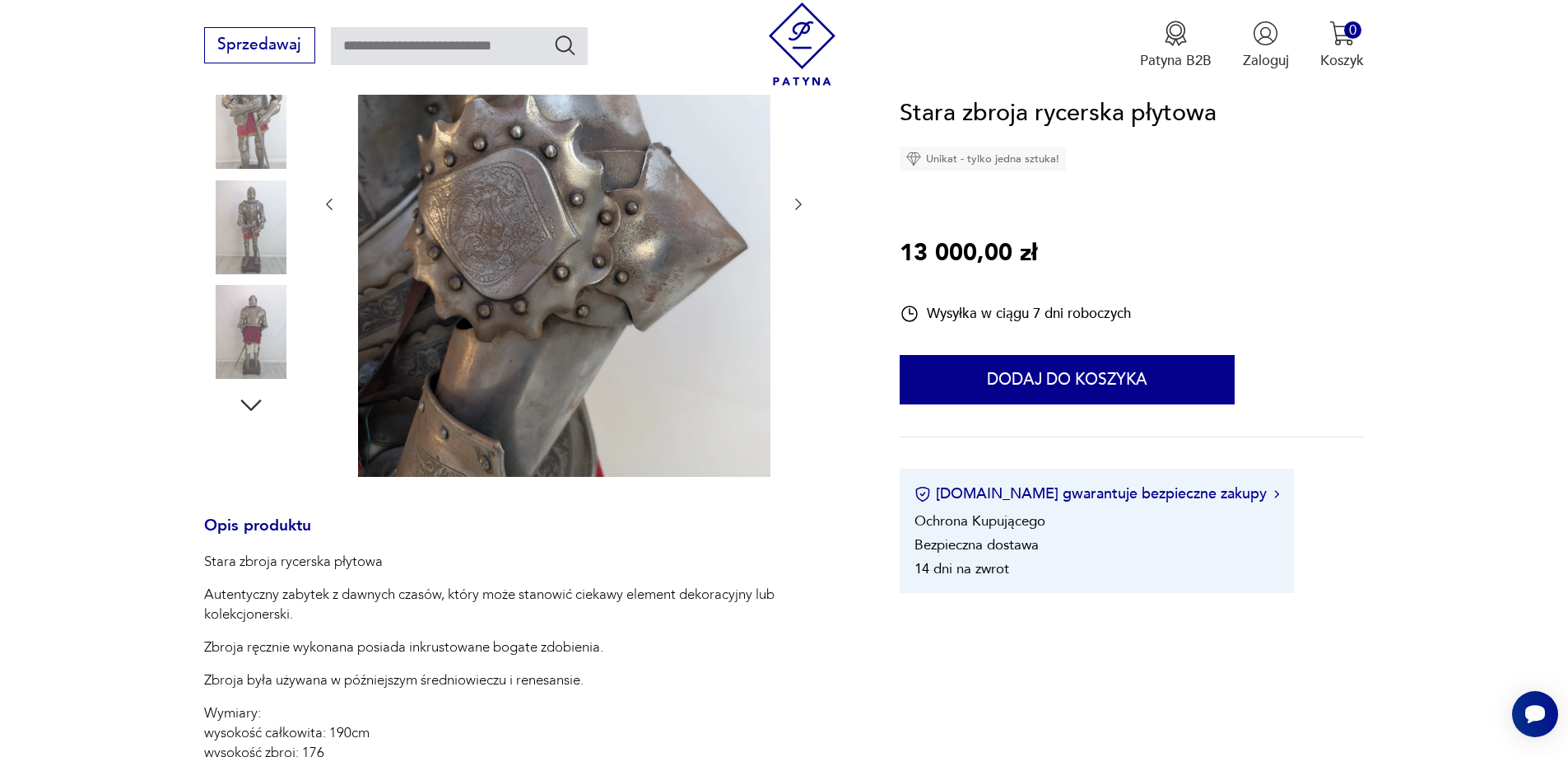
scroll to position [412, 0]
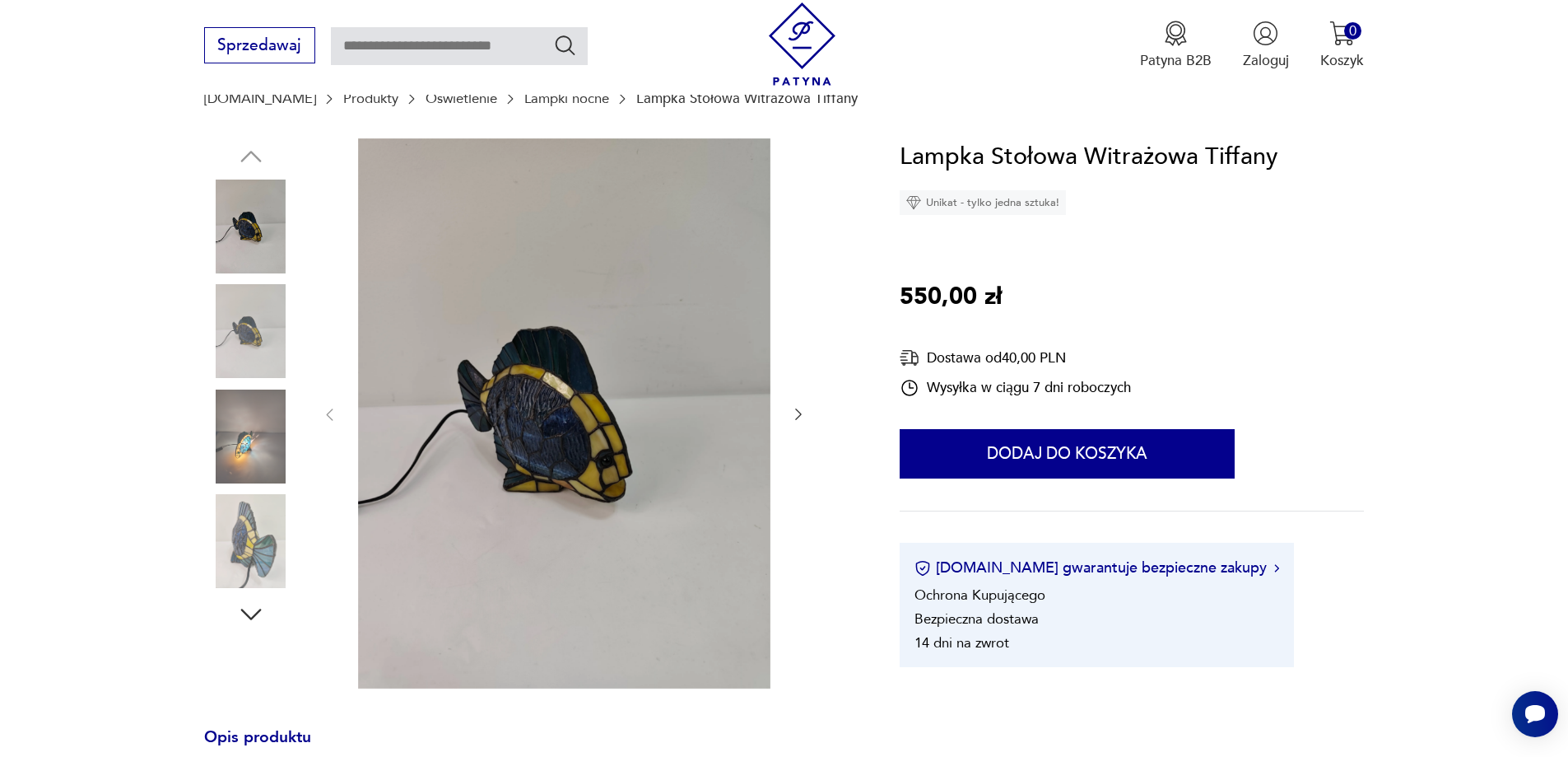
scroll to position [165, 0]
